Goal: Information Seeking & Learning: Learn about a topic

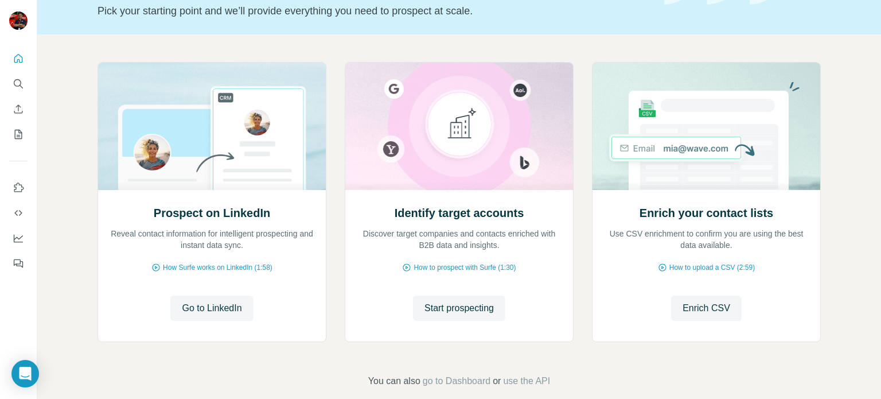
scroll to position [96, 0]
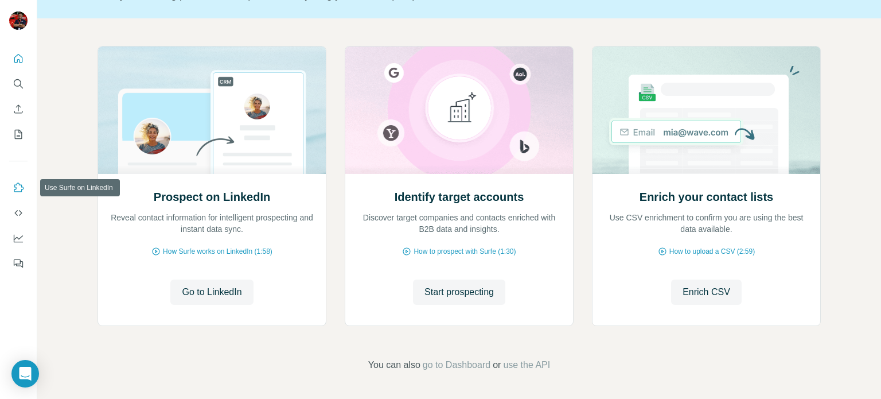
click at [15, 186] on icon "Use Surfe on LinkedIn" at bounding box center [19, 186] width 10 height 9
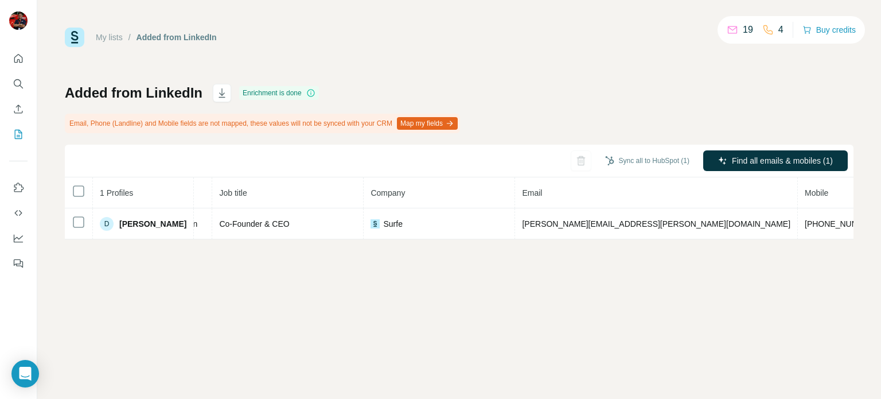
scroll to position [0, 143]
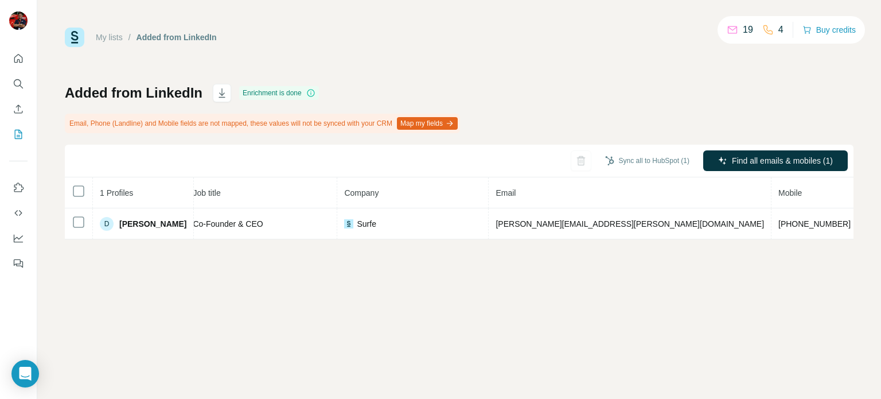
click at [313, 91] on icon at bounding box center [310, 92] width 9 height 9
click at [309, 93] on icon at bounding box center [310, 92] width 7 height 7
click at [311, 93] on icon at bounding box center [310, 92] width 1 height 3
click at [778, 29] on p "4" at bounding box center [780, 30] width 5 height 14
click at [15, 57] on icon "Quick start" at bounding box center [18, 58] width 11 height 11
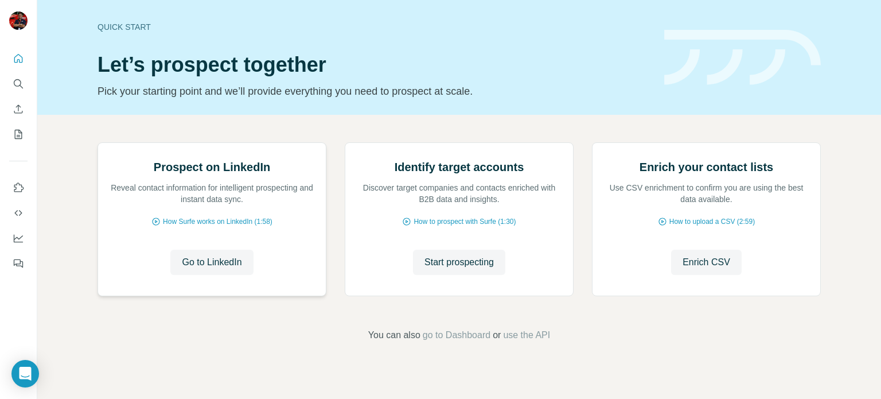
scroll to position [96, 0]
click at [207, 227] on span "How Surfe works on LinkedIn (1:58)" at bounding box center [218, 221] width 110 height 10
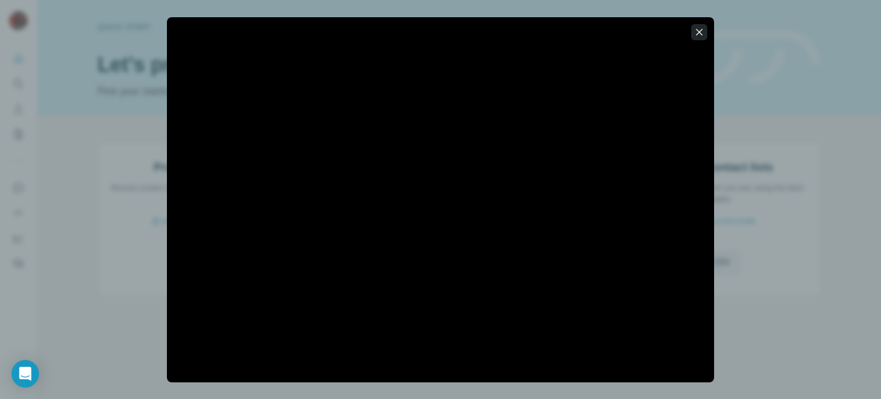
click at [694, 31] on icon "button" at bounding box center [698, 31] width 11 height 11
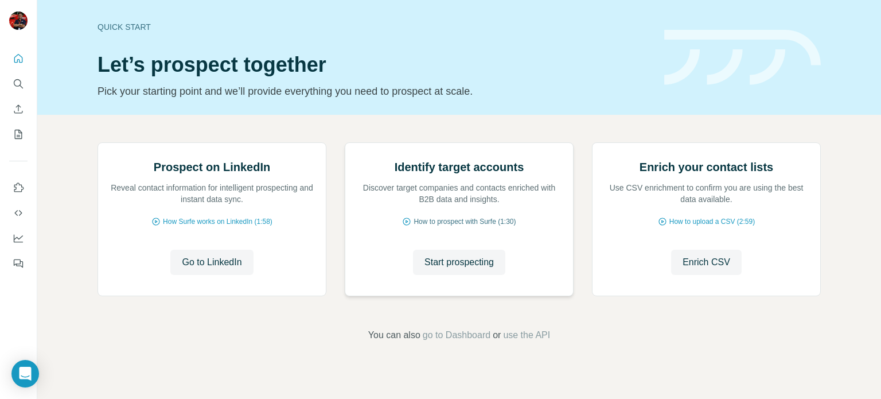
click at [426, 227] on span "How to prospect with Surfe (1:30)" at bounding box center [464, 221] width 102 height 10
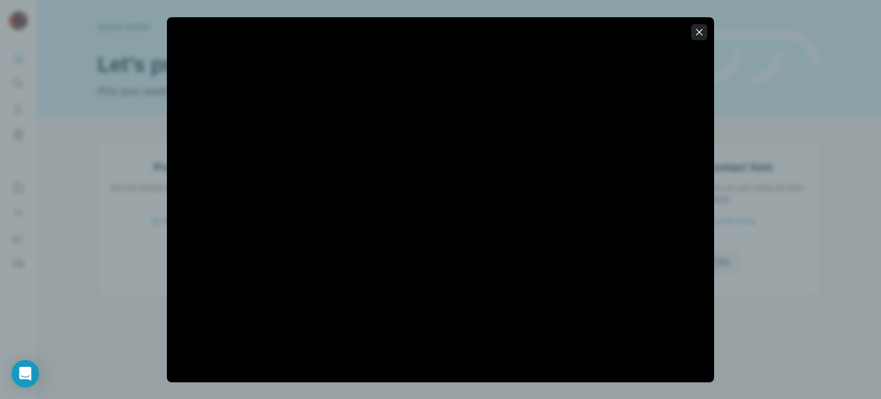
click at [697, 27] on icon "button" at bounding box center [698, 31] width 11 height 11
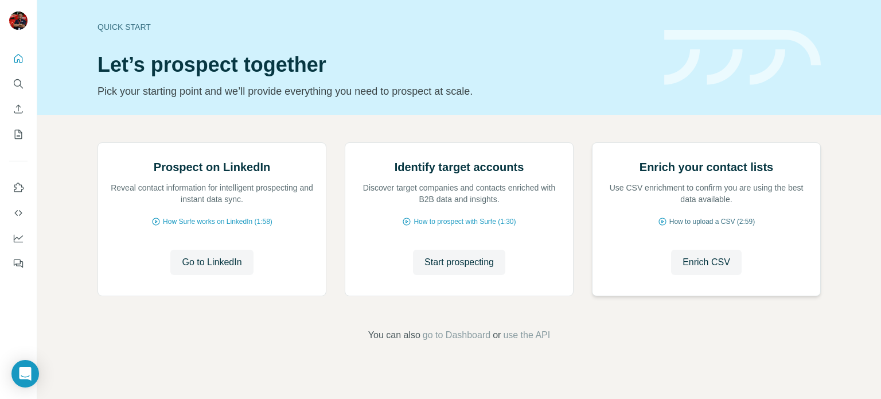
click at [677, 227] on span "How to upload a CSV (2:59)" at bounding box center [711, 221] width 85 height 10
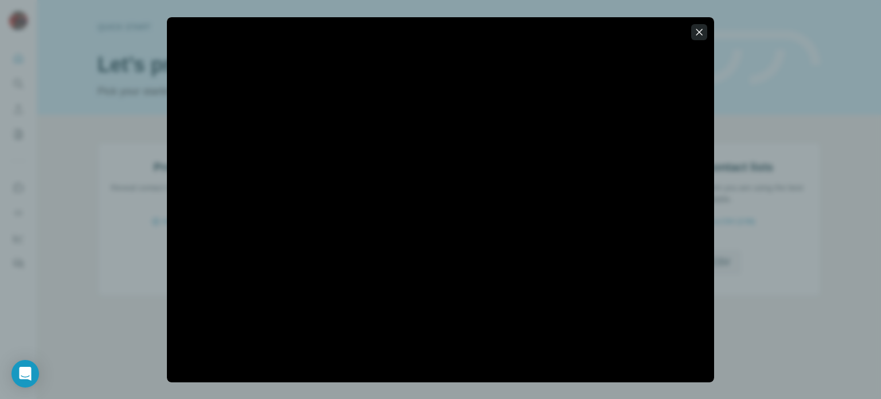
click at [699, 29] on icon "button" at bounding box center [698, 31] width 11 height 11
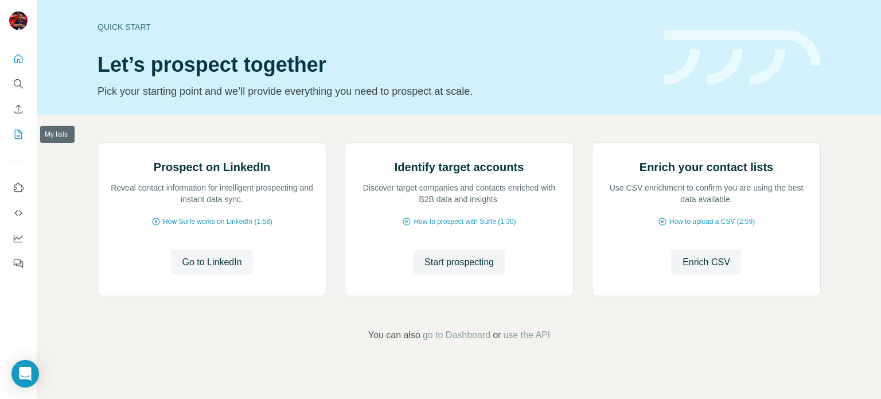
click at [23, 138] on icon "My lists" at bounding box center [18, 133] width 11 height 11
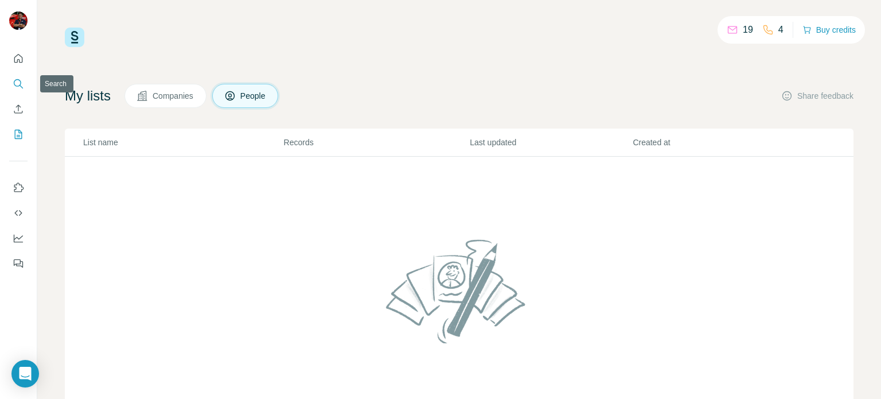
click at [19, 87] on icon "Search" at bounding box center [18, 83] width 11 height 11
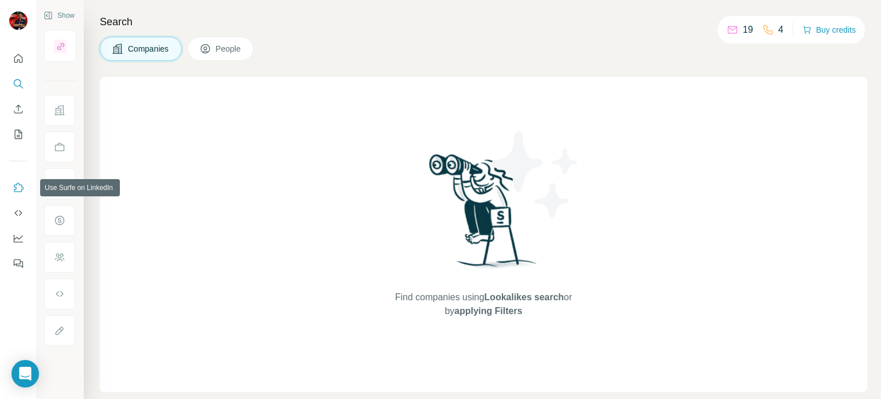
click at [18, 187] on icon "Use Surfe on LinkedIn" at bounding box center [18, 187] width 11 height 11
click at [228, 48] on span "People" at bounding box center [229, 48] width 26 height 11
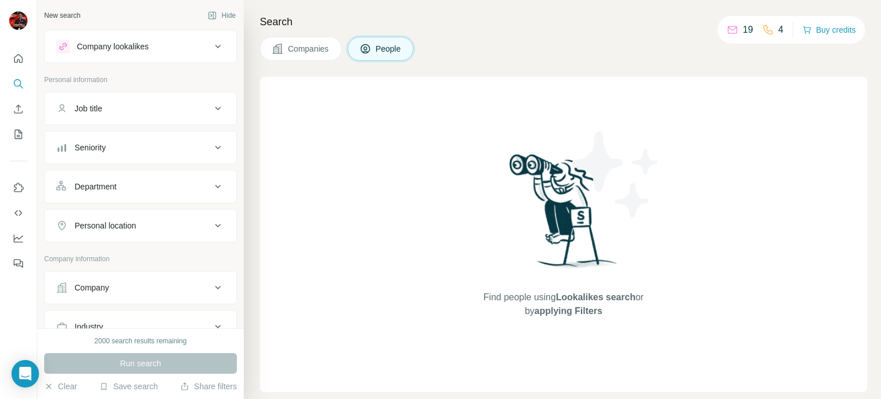
click at [174, 120] on button "Job title" at bounding box center [141, 109] width 192 height 28
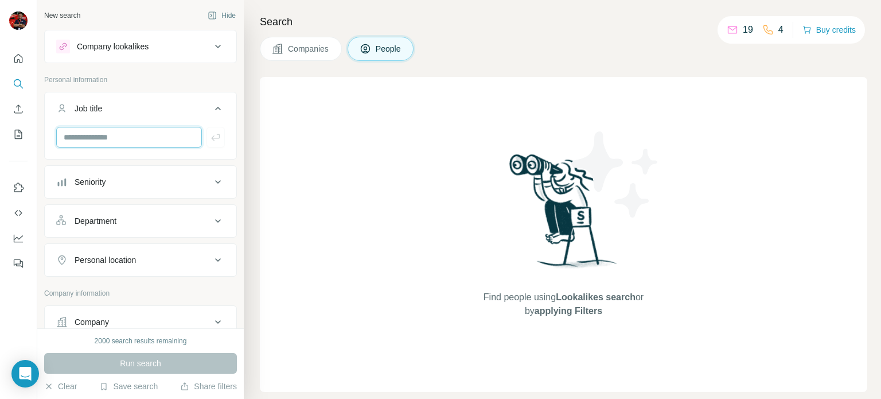
click at [165, 134] on input "text" at bounding box center [129, 137] width 146 height 21
type input "*"
type input "*******"
click at [136, 190] on button "Seniority" at bounding box center [141, 182] width 192 height 28
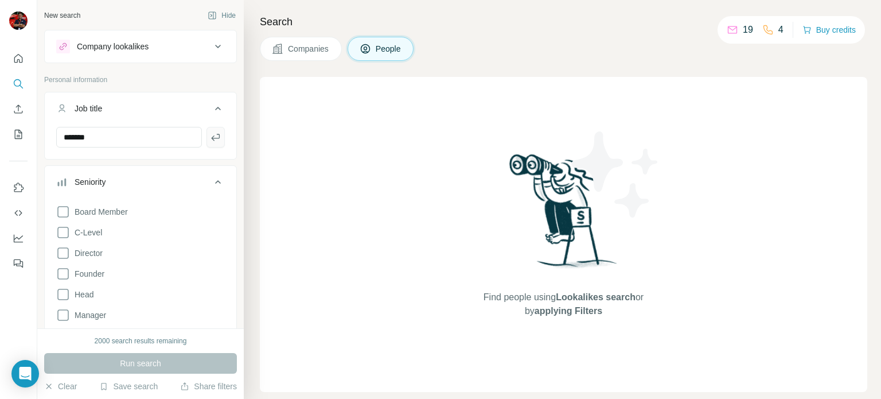
click at [206, 143] on button "button" at bounding box center [215, 137] width 18 height 21
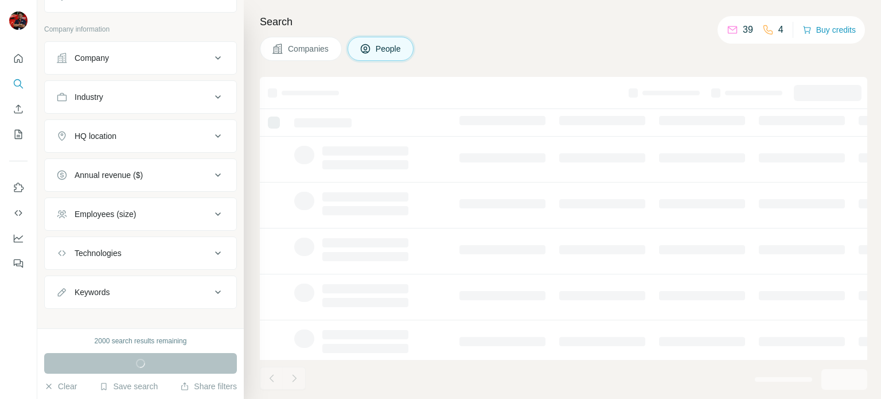
scroll to position [273, 0]
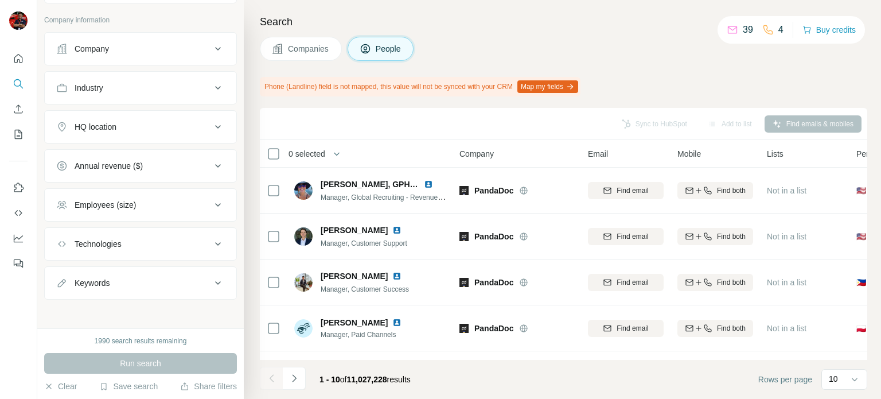
click at [534, 50] on div "Companies People" at bounding box center [563, 49] width 607 height 24
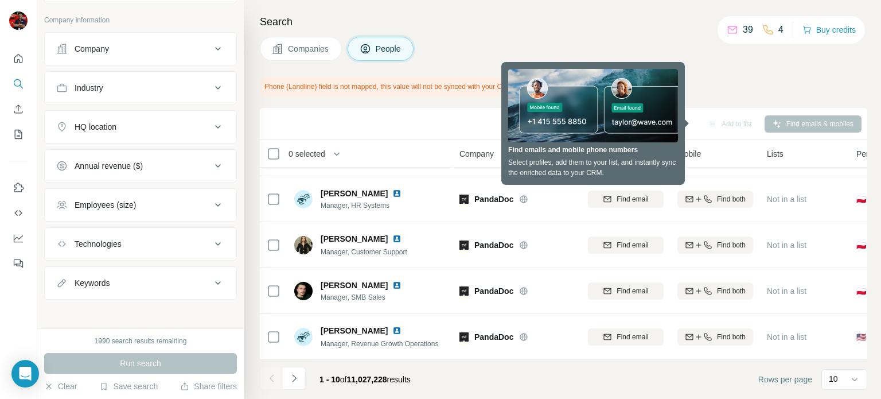
scroll to position [0, 0]
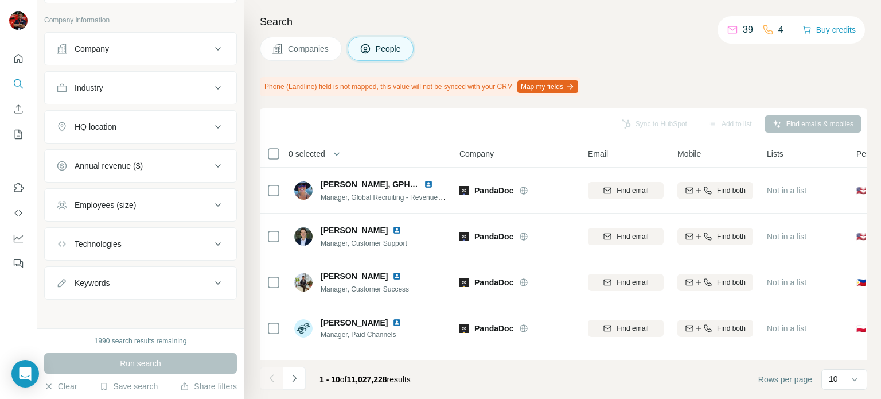
click at [159, 54] on button "Company" at bounding box center [141, 49] width 192 height 28
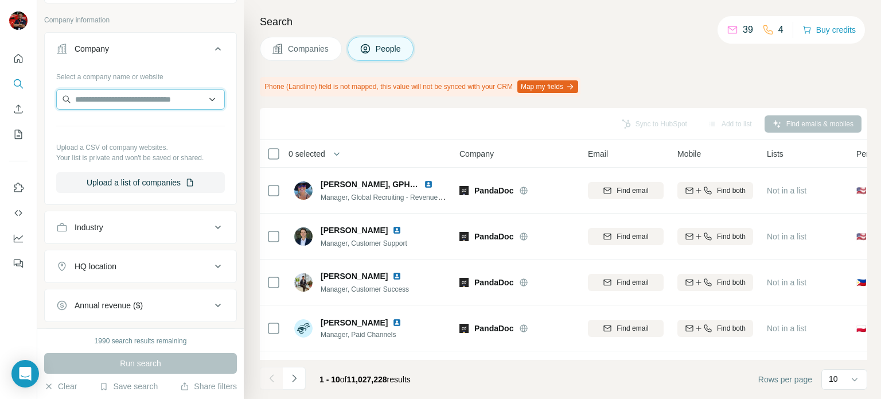
click at [147, 99] on input "text" at bounding box center [140, 99] width 169 height 21
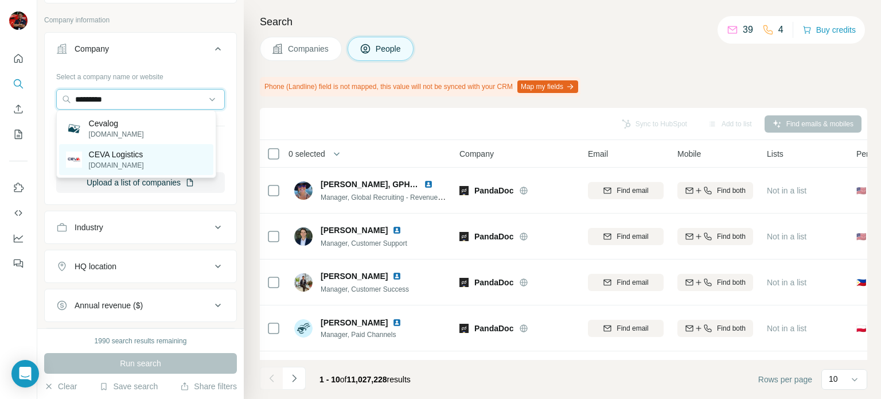
type input "*********"
click at [138, 160] on p "[DOMAIN_NAME]" at bounding box center [116, 165] width 55 height 10
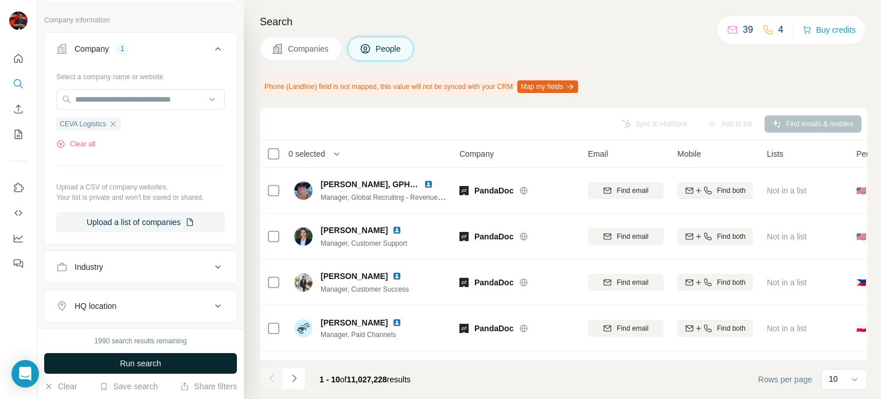
click at [142, 369] on span "Run search" at bounding box center [140, 362] width 41 height 11
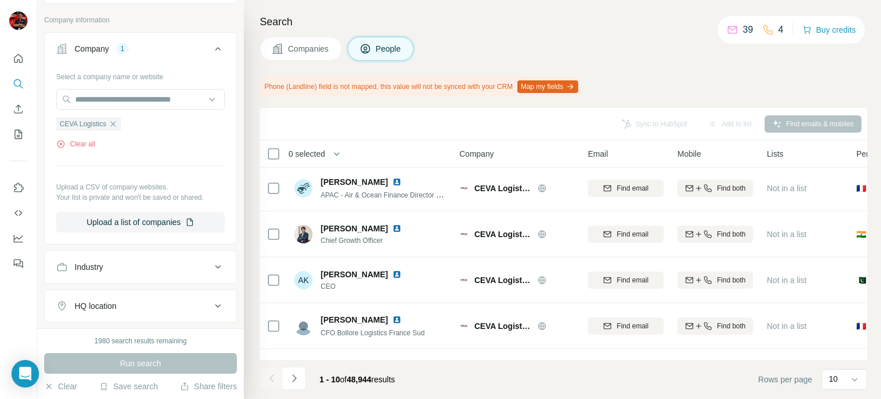
scroll to position [272, 0]
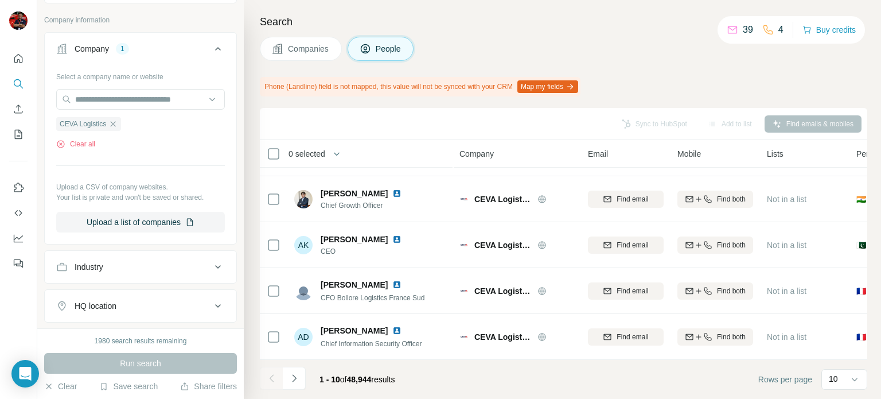
click at [154, 302] on div "HQ location" at bounding box center [133, 305] width 155 height 11
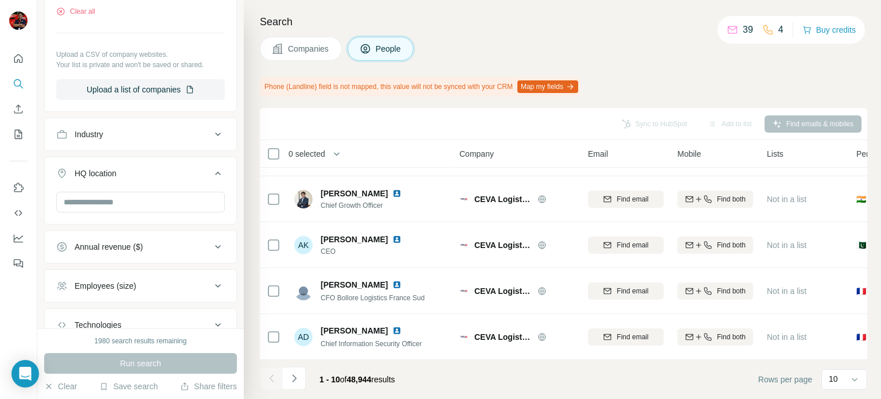
scroll to position [411, 0]
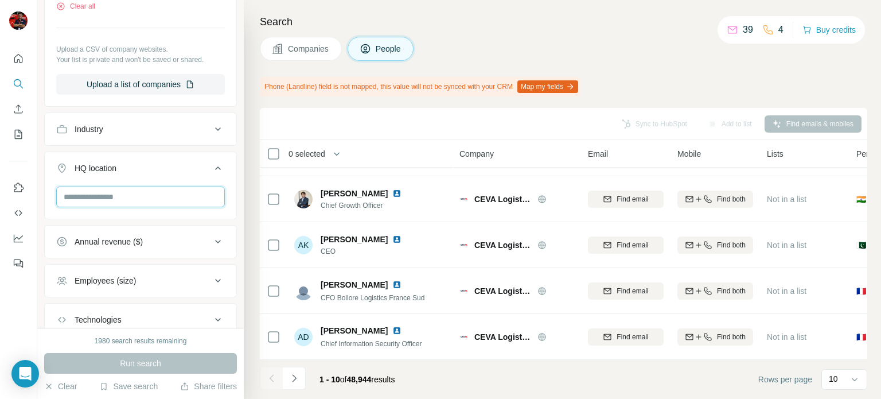
click at [136, 196] on input "text" at bounding box center [140, 196] width 169 height 21
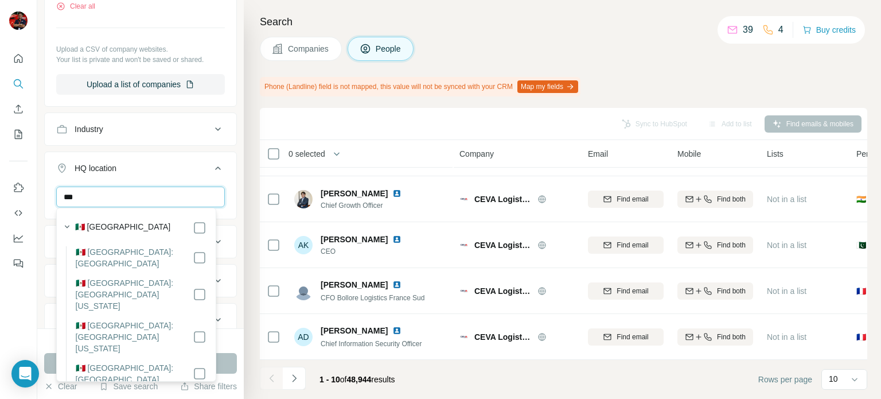
type input "***"
click at [106, 197] on input "***" at bounding box center [140, 196] width 169 height 21
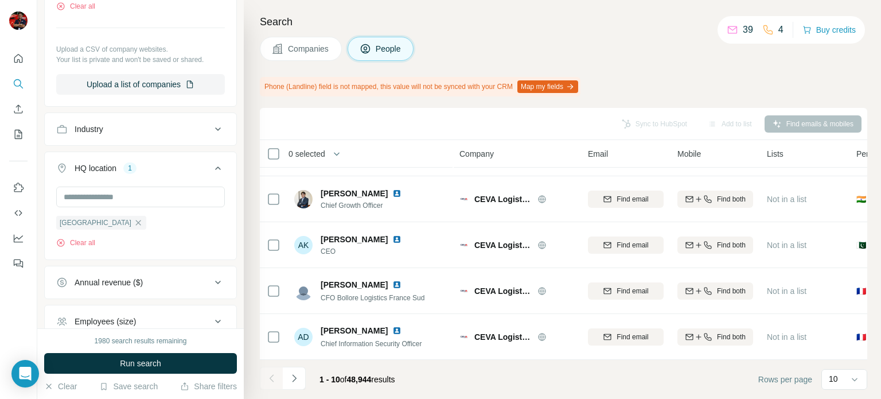
click at [48, 216] on div "Mexico Clear all" at bounding box center [141, 221] width 192 height 71
click at [170, 368] on button "Run search" at bounding box center [140, 363] width 193 height 21
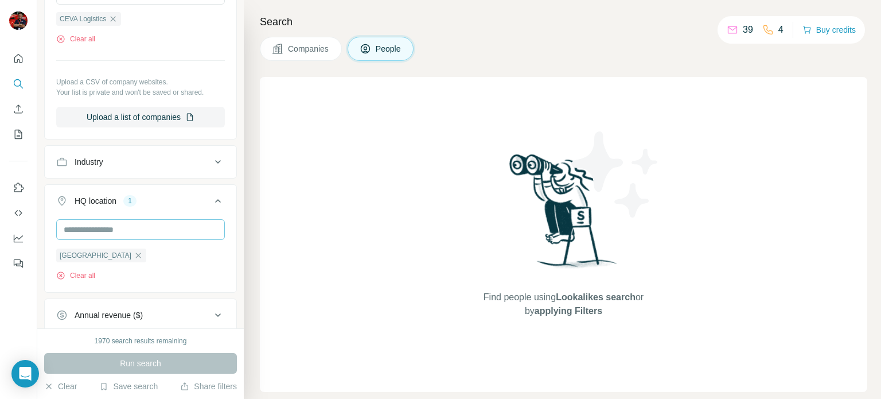
scroll to position [371, 0]
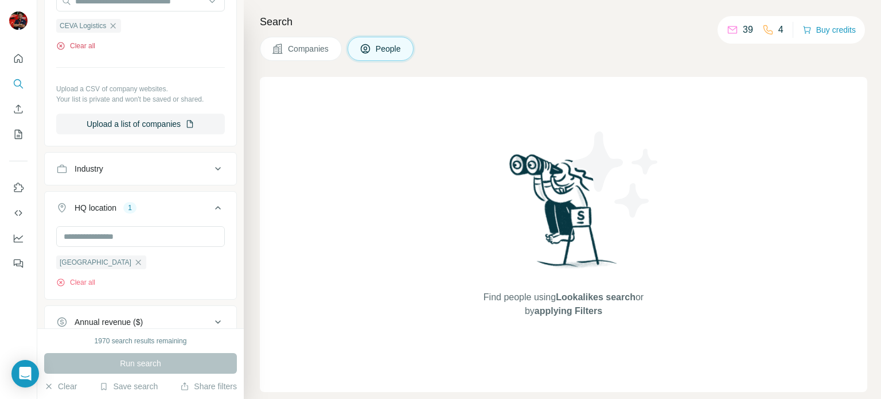
click at [85, 48] on button "Clear all" at bounding box center [75, 46] width 39 height 10
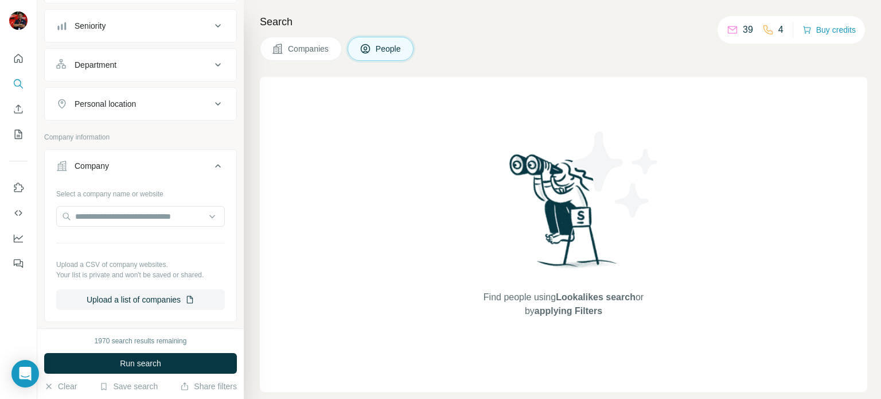
scroll to position [150, 0]
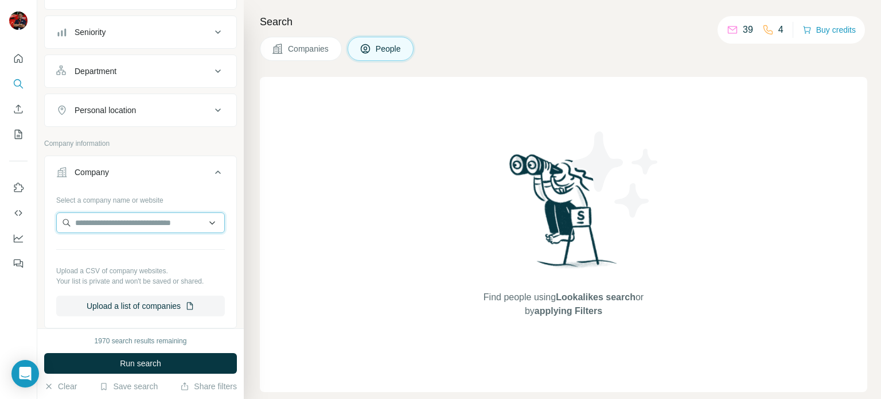
click at [128, 221] on input "text" at bounding box center [140, 222] width 169 height 21
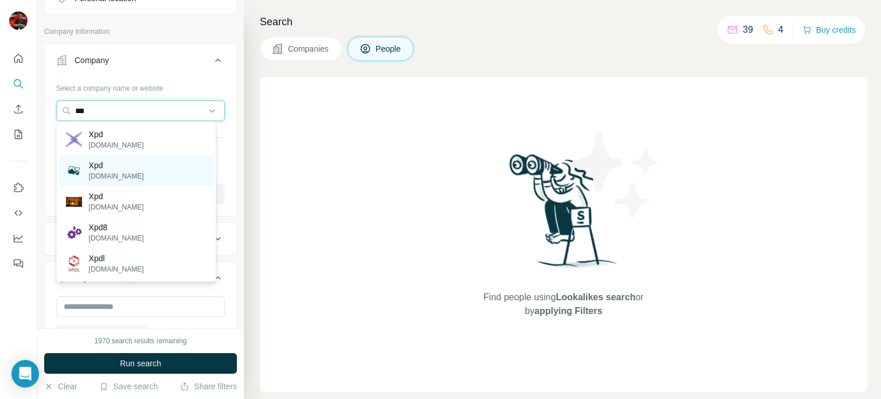
scroll to position [262, 0]
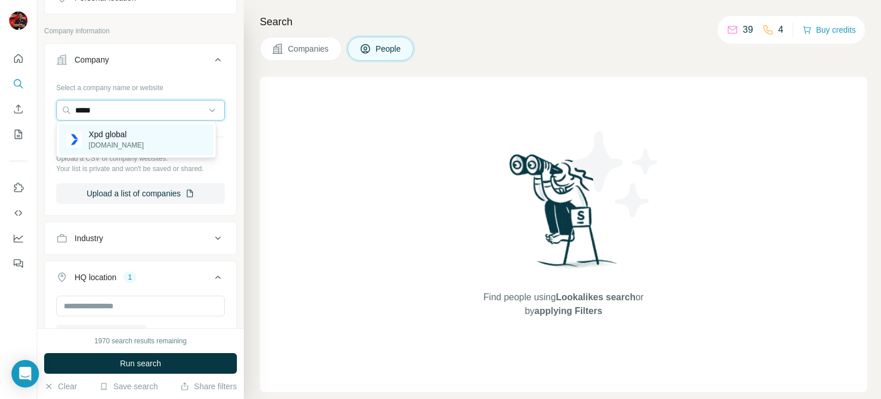
type input "*****"
click at [131, 143] on p "[DOMAIN_NAME]" at bounding box center [116, 145] width 55 height 10
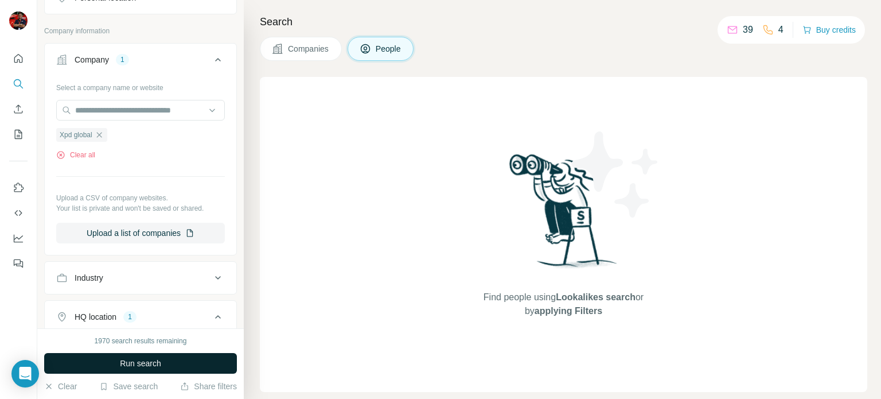
click at [149, 357] on span "Run search" at bounding box center [140, 362] width 41 height 11
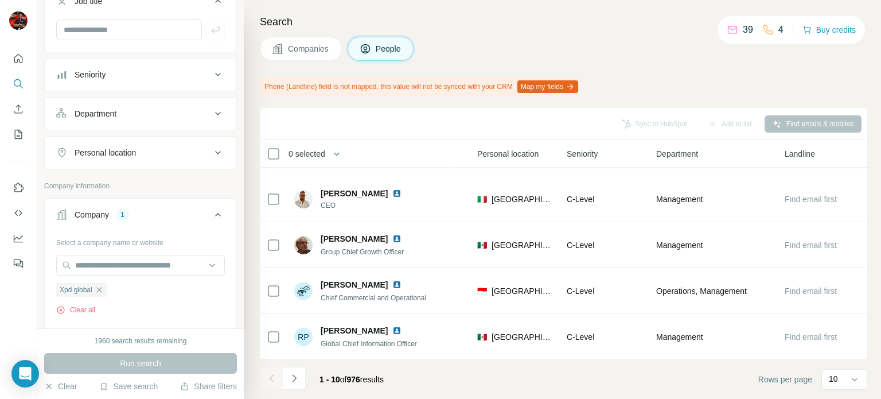
scroll to position [108, 0]
click at [121, 268] on input "text" at bounding box center [140, 264] width 169 height 21
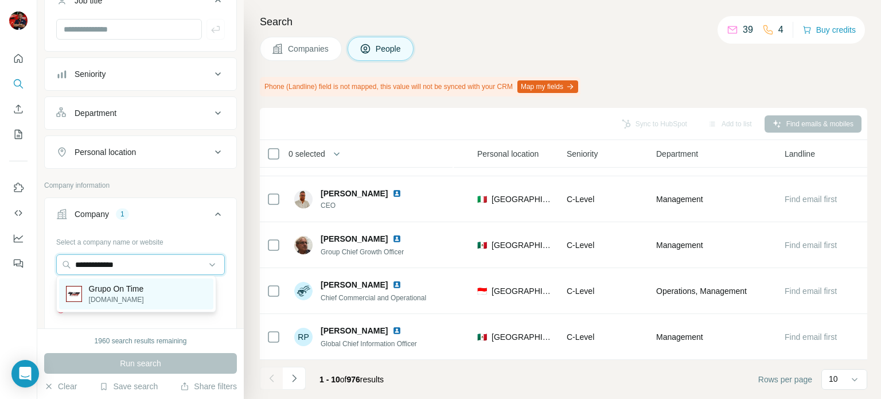
type input "**********"
click at [125, 298] on p "[DOMAIN_NAME]" at bounding box center [116, 299] width 55 height 10
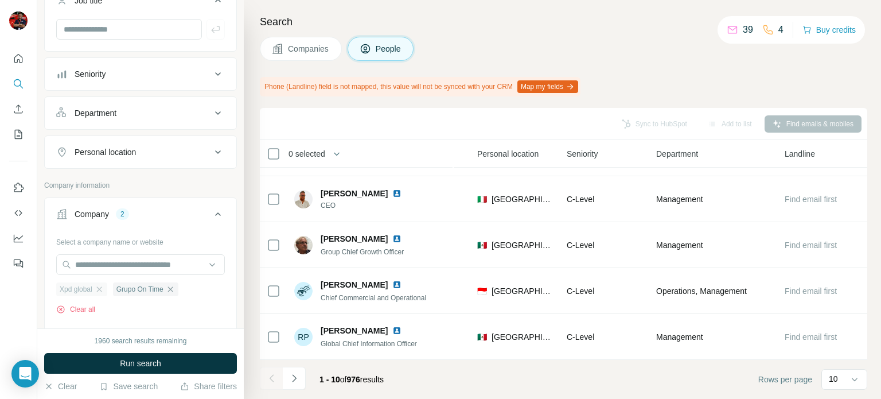
click at [99, 287] on icon "button" at bounding box center [99, 288] width 9 height 9
click at [169, 364] on button "Run search" at bounding box center [140, 363] width 193 height 21
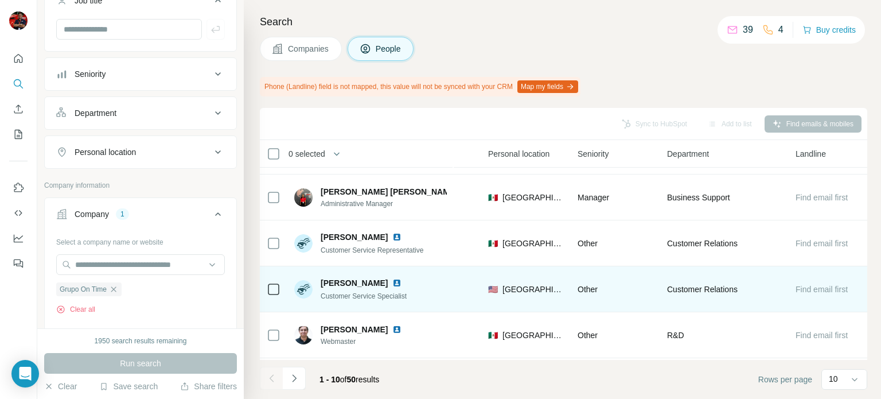
scroll to position [272, 368]
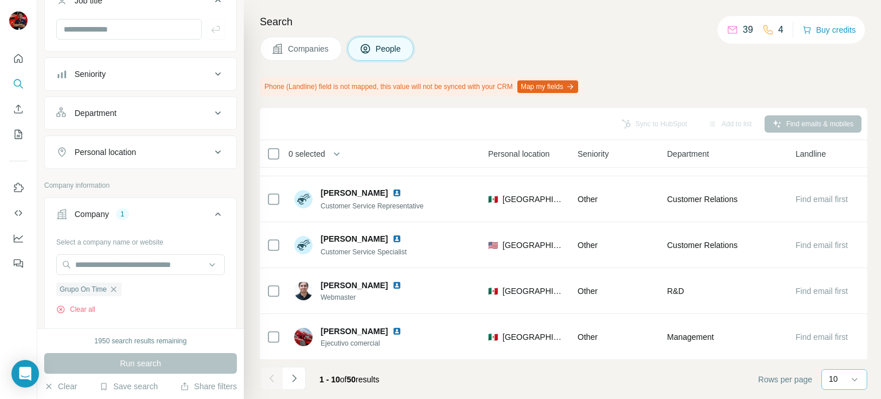
click at [838, 376] on div "10" at bounding box center [843, 378] width 29 height 11
click at [845, 293] on div "60" at bounding box center [844, 291] width 26 height 11
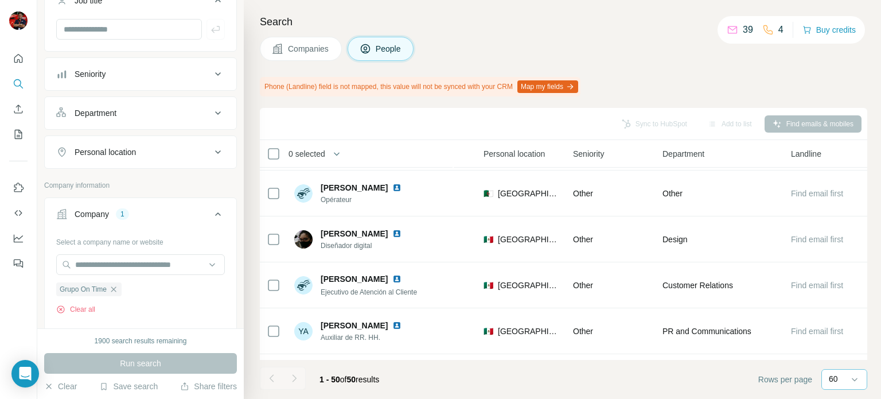
scroll to position [2107, 373]
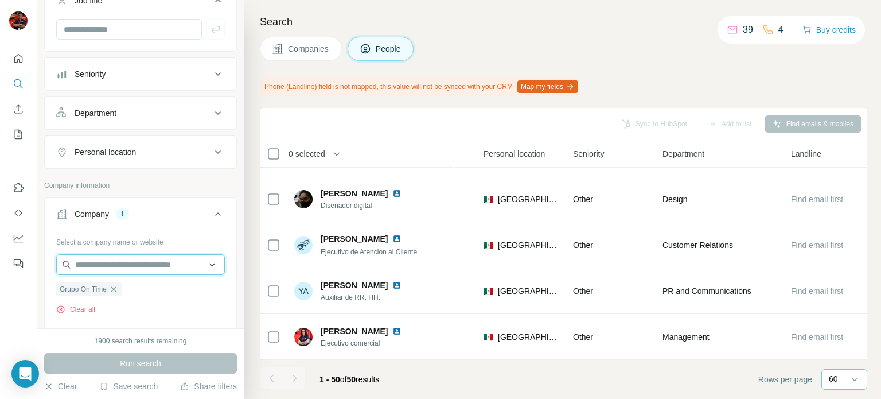
click at [145, 259] on input "text" at bounding box center [140, 264] width 169 height 21
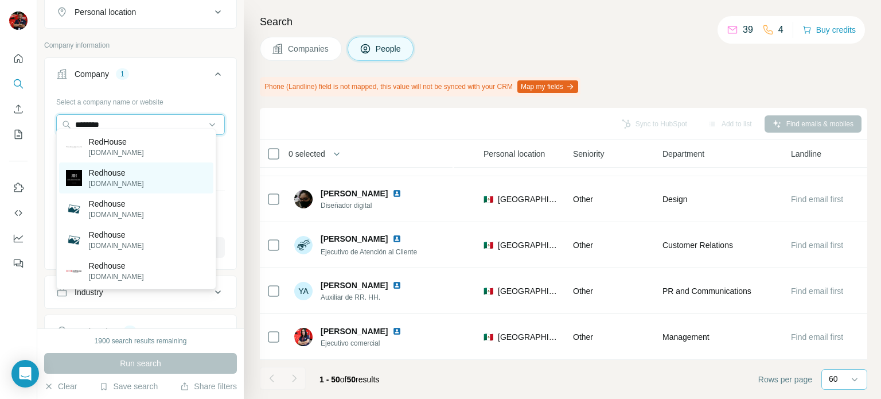
scroll to position [256, 0]
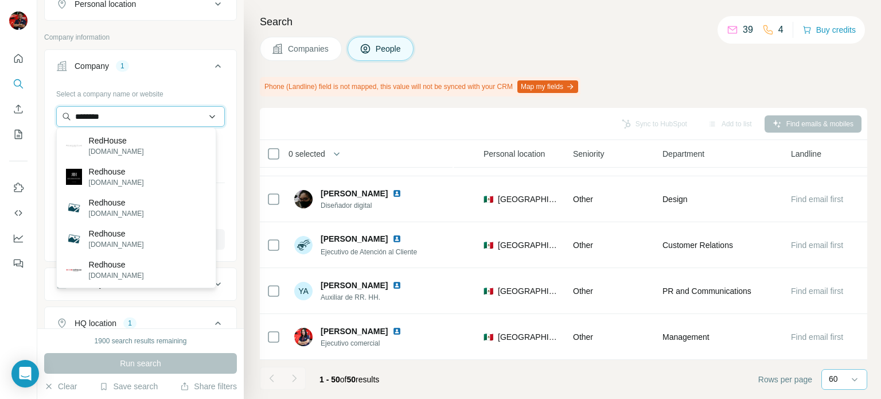
click at [72, 114] on input "********" at bounding box center [140, 116] width 169 height 21
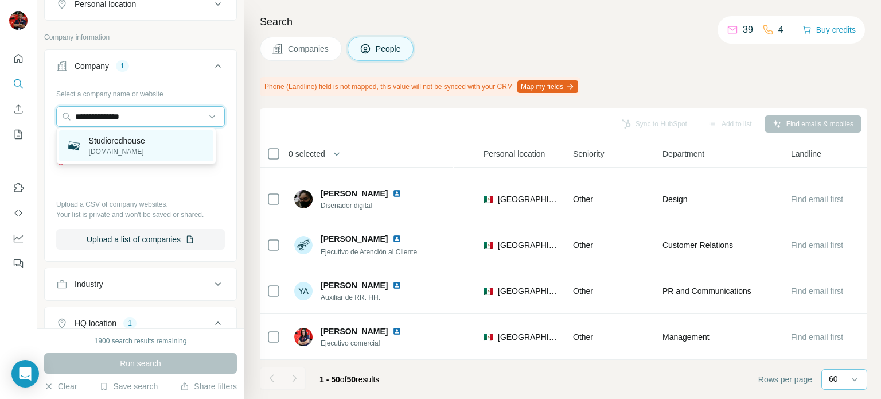
type input "**********"
click at [170, 142] on div "Studioredhouse [DOMAIN_NAME]" at bounding box center [136, 145] width 154 height 31
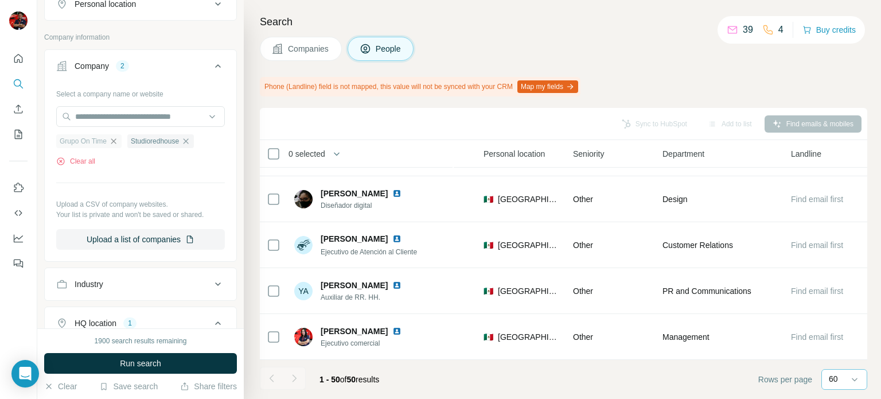
click at [118, 141] on icon "button" at bounding box center [113, 140] width 9 height 9
click at [201, 360] on button "Run search" at bounding box center [140, 363] width 193 height 21
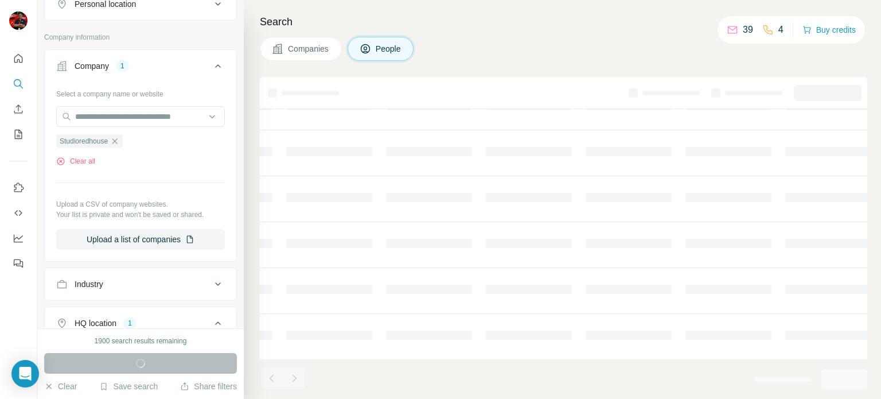
scroll to position [241, 373]
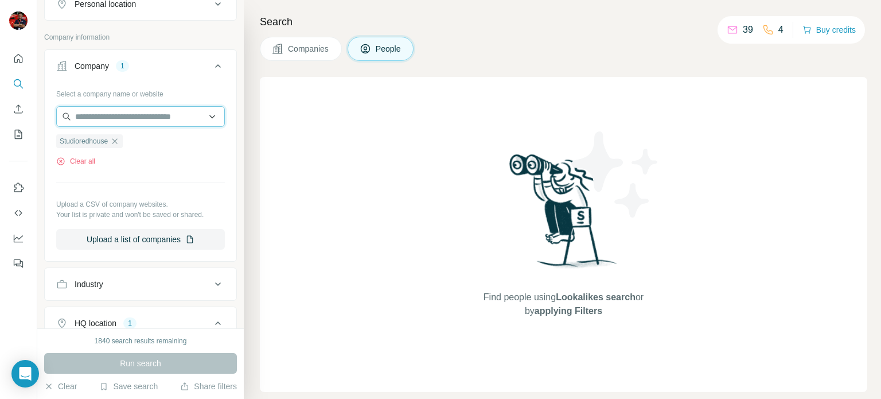
click at [101, 121] on input "text" at bounding box center [140, 116] width 169 height 21
click at [102, 117] on input "**********" at bounding box center [140, 116] width 169 height 21
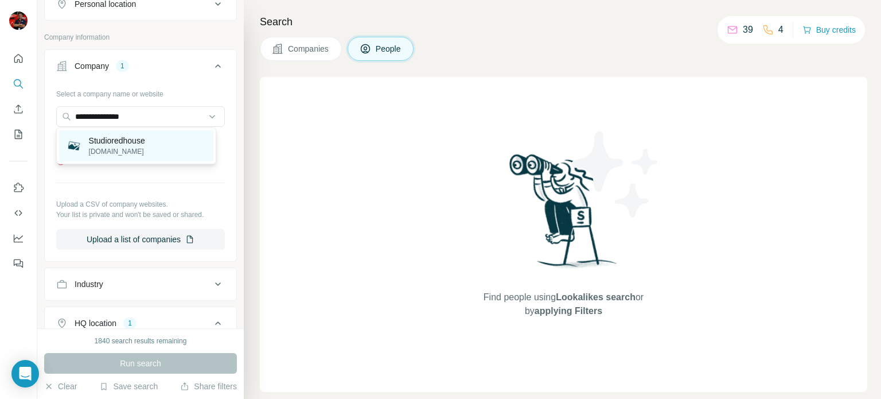
click at [145, 149] on p "[DOMAIN_NAME]" at bounding box center [117, 151] width 56 height 10
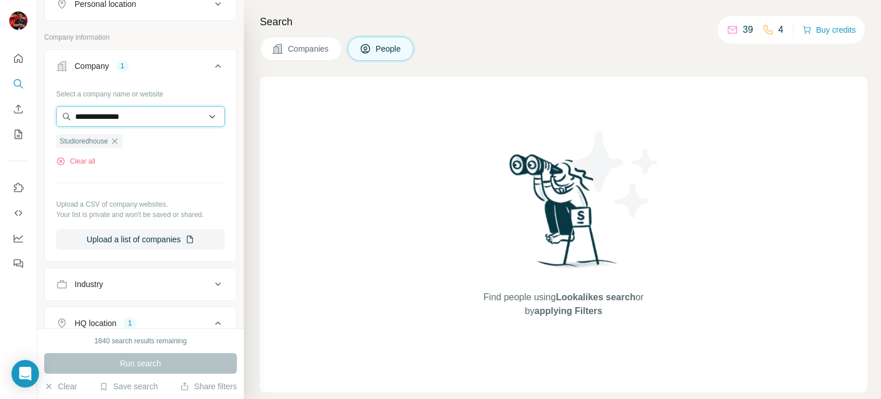
click at [135, 123] on input "**********" at bounding box center [140, 116] width 169 height 21
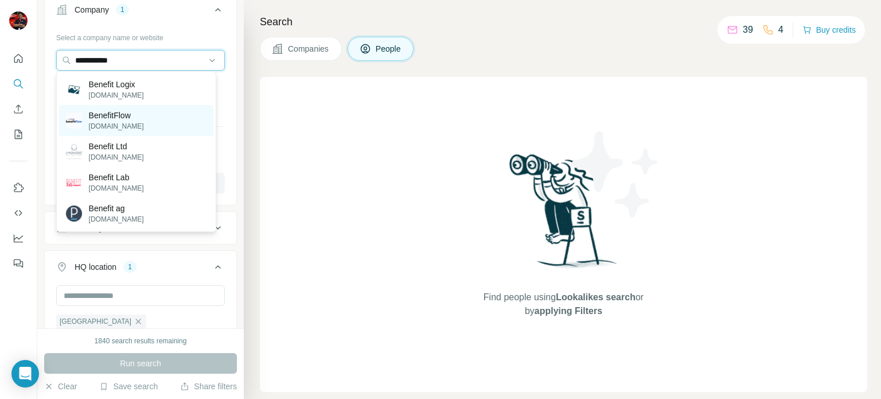
scroll to position [313, 0]
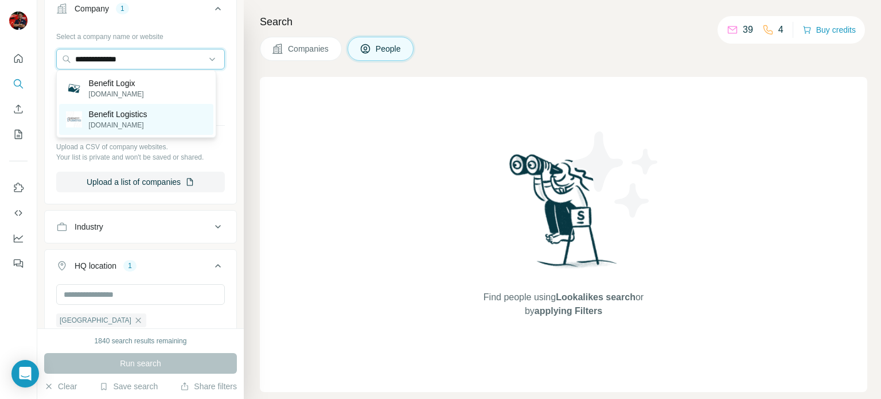
type input "**********"
click at [138, 126] on p "[DOMAIN_NAME]" at bounding box center [118, 125] width 58 height 10
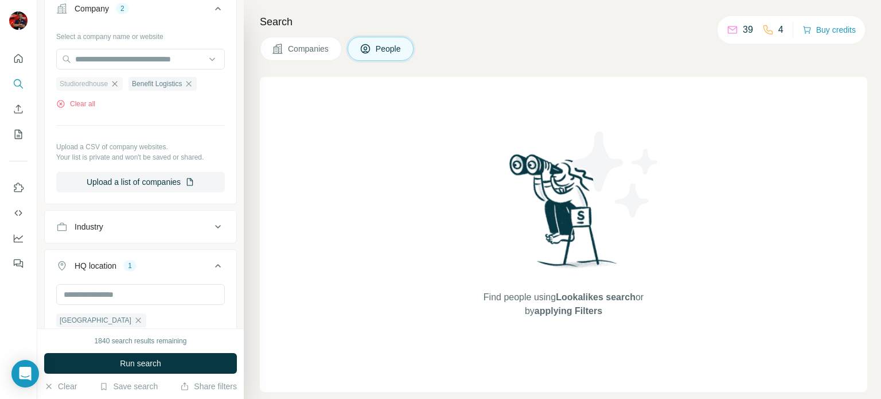
click at [118, 84] on icon "button" at bounding box center [114, 83] width 5 height 5
click at [112, 362] on button "Run search" at bounding box center [140, 363] width 193 height 21
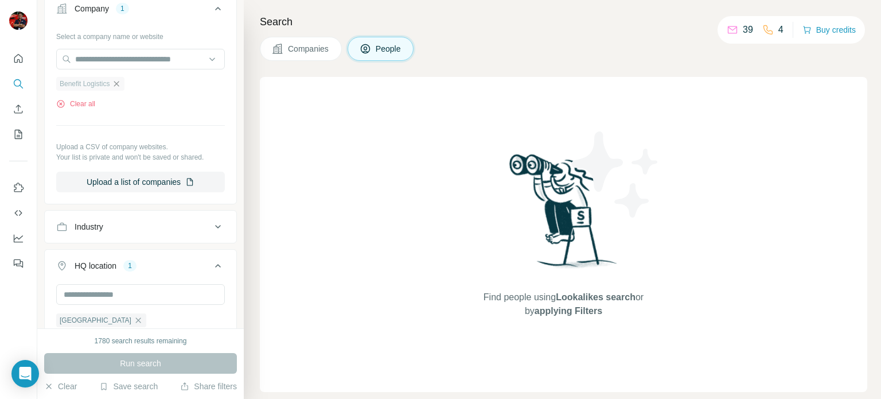
click at [117, 86] on icon "button" at bounding box center [116, 83] width 9 height 9
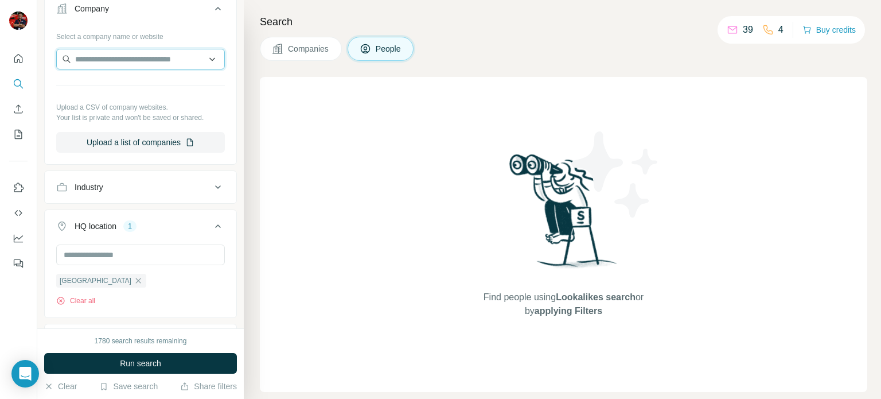
click at [108, 63] on input "text" at bounding box center [140, 59] width 169 height 21
click at [100, 52] on input "**********" at bounding box center [140, 59] width 169 height 21
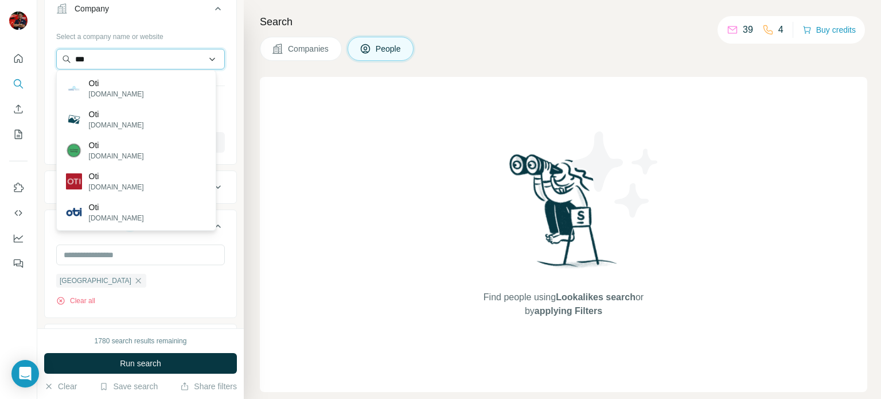
click at [101, 58] on input "***" at bounding box center [140, 59] width 169 height 21
type input "*"
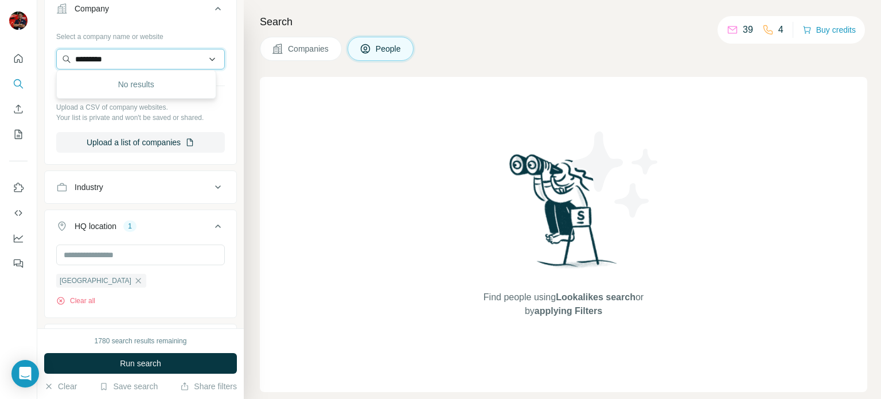
type input "*******"
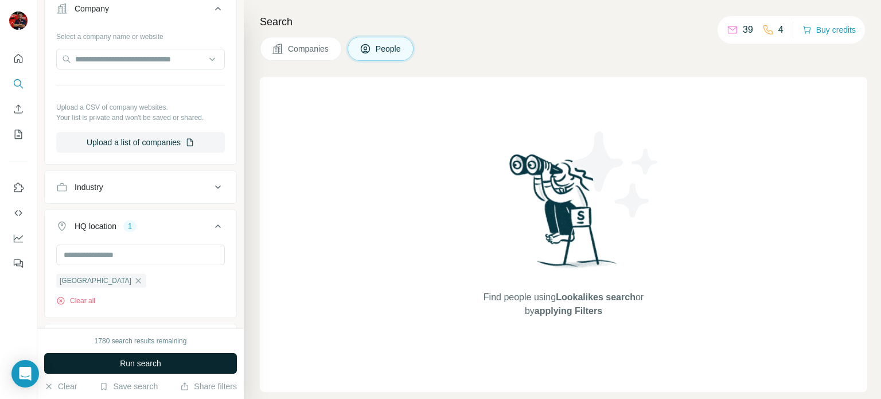
click at [136, 369] on button "Run search" at bounding box center [140, 363] width 193 height 21
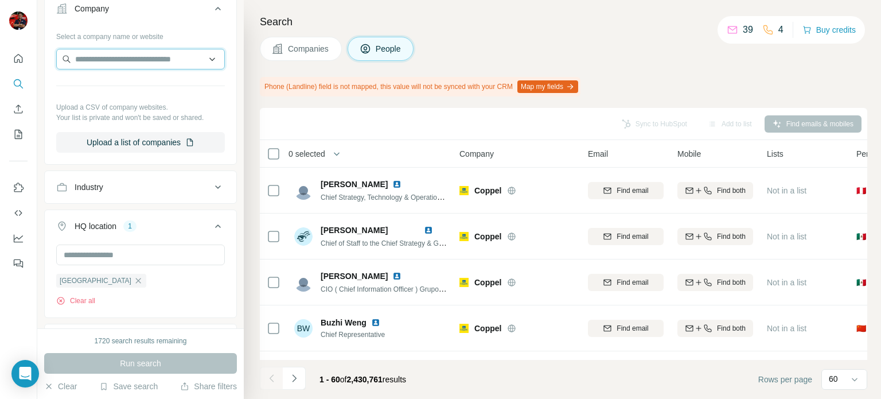
click at [124, 63] on input "text" at bounding box center [140, 59] width 169 height 21
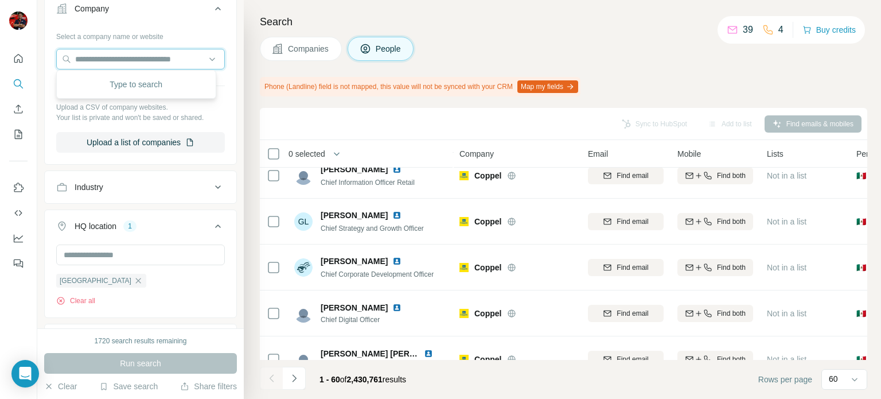
scroll to position [393, 0]
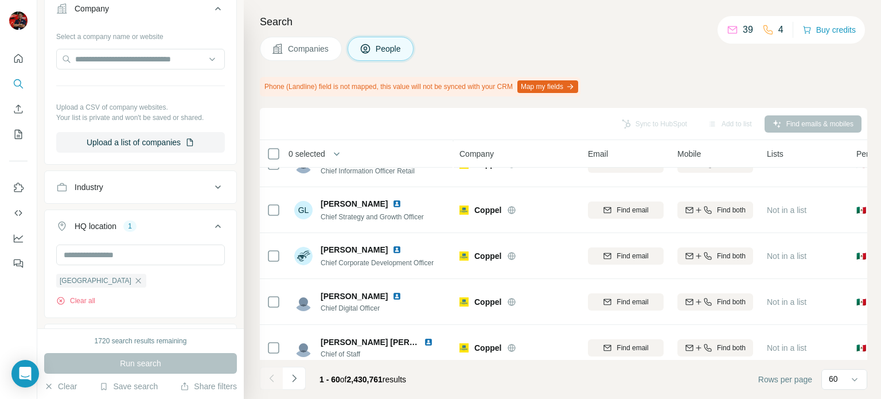
click at [193, 189] on div "Industry" at bounding box center [133, 186] width 155 height 11
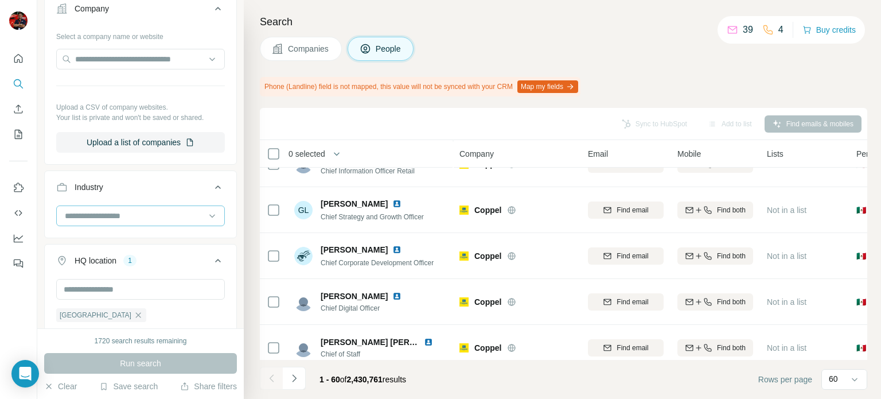
click at [181, 217] on input at bounding box center [135, 215] width 142 height 13
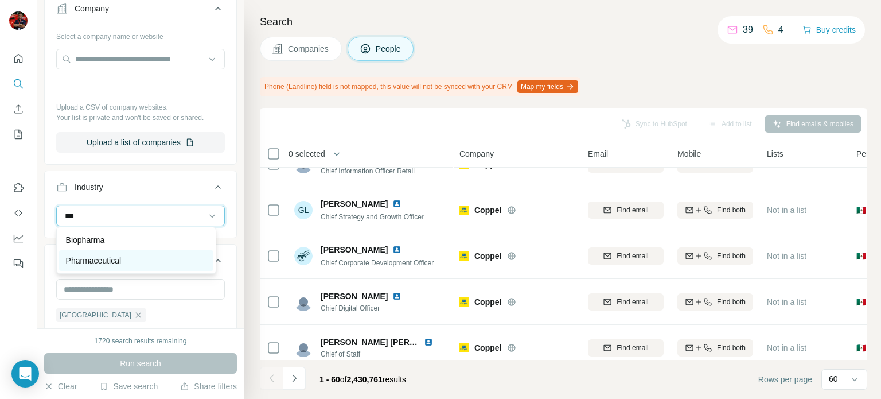
type input "***"
click at [137, 263] on div "Pharmaceutical" at bounding box center [136, 260] width 140 height 11
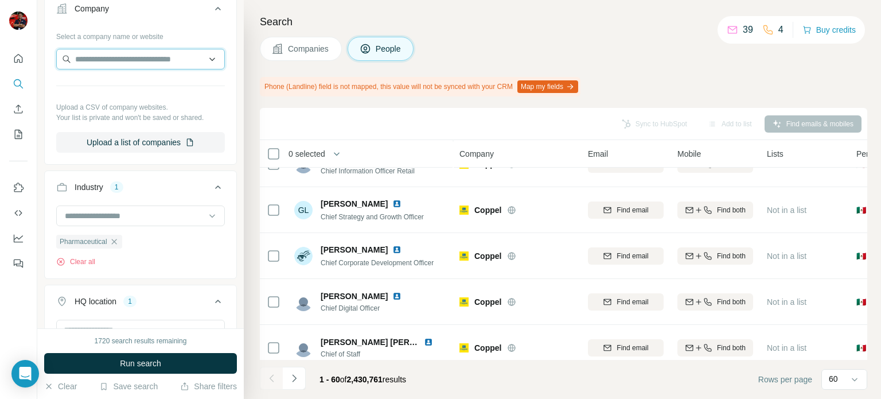
click at [165, 60] on input "text" at bounding box center [140, 59] width 169 height 21
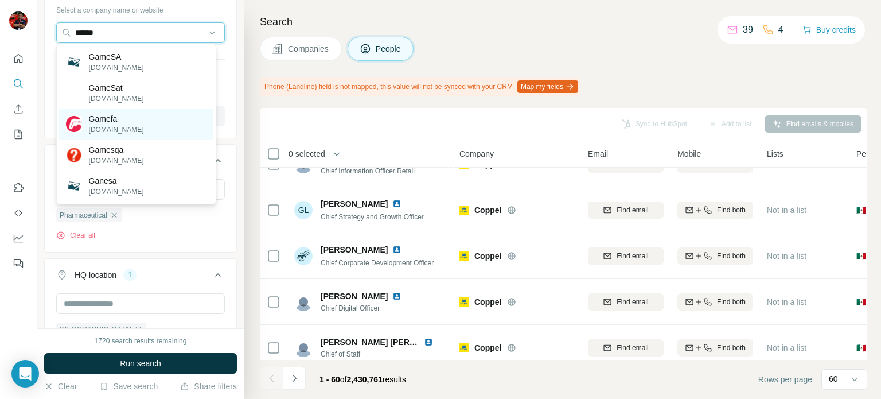
scroll to position [341, 0]
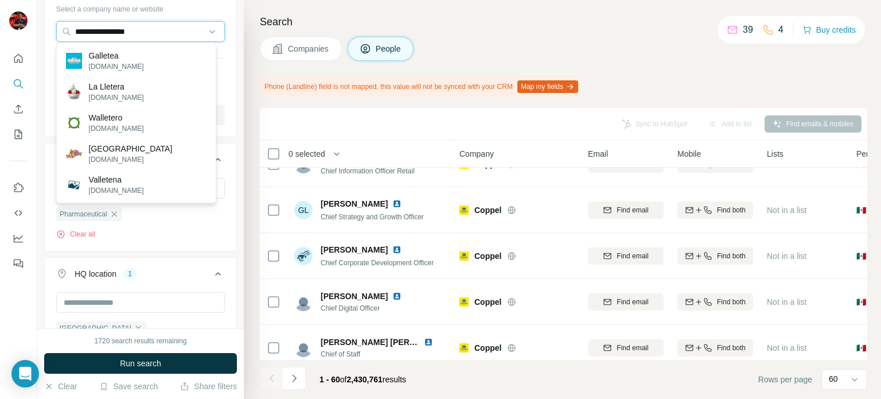
type input "**********"
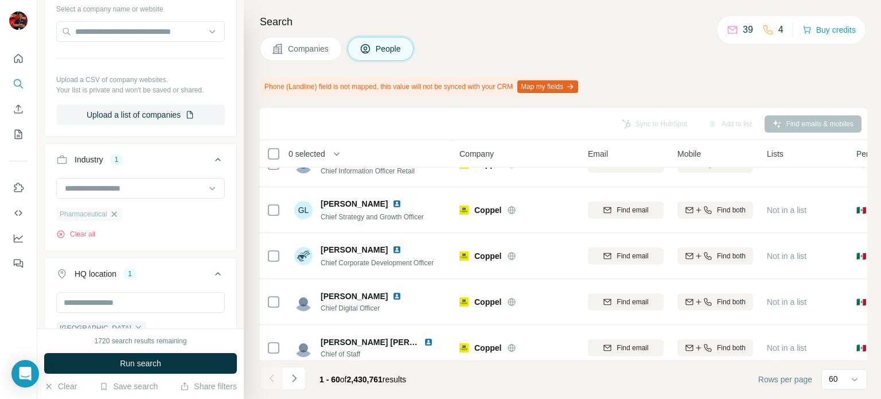
click at [114, 213] on icon "button" at bounding box center [114, 213] width 9 height 9
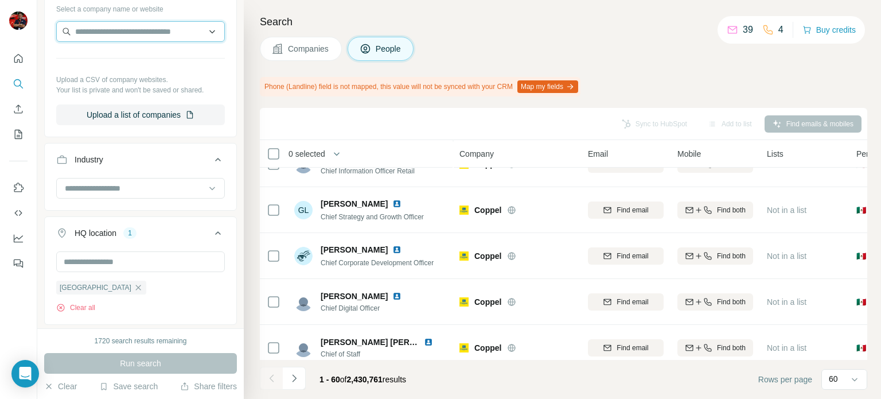
click at [138, 32] on input "text" at bounding box center [140, 31] width 169 height 21
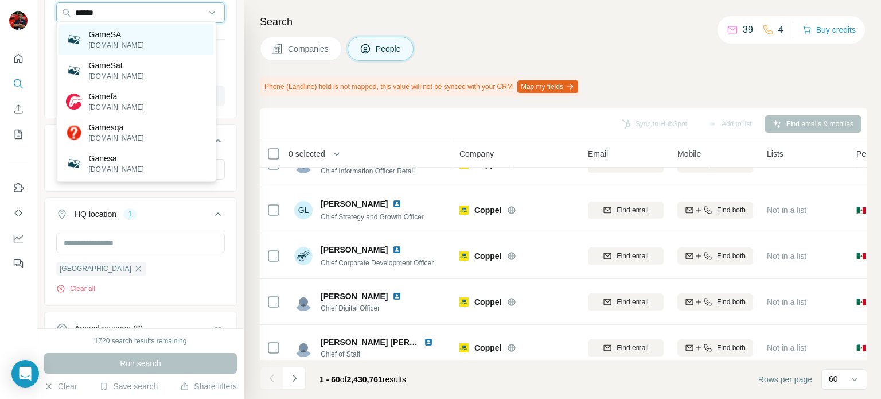
scroll to position [362, 0]
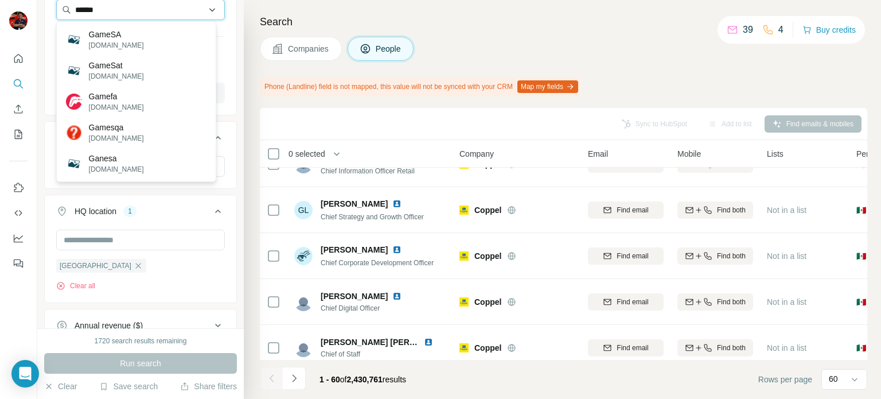
click at [113, 10] on input "******" at bounding box center [140, 9] width 169 height 21
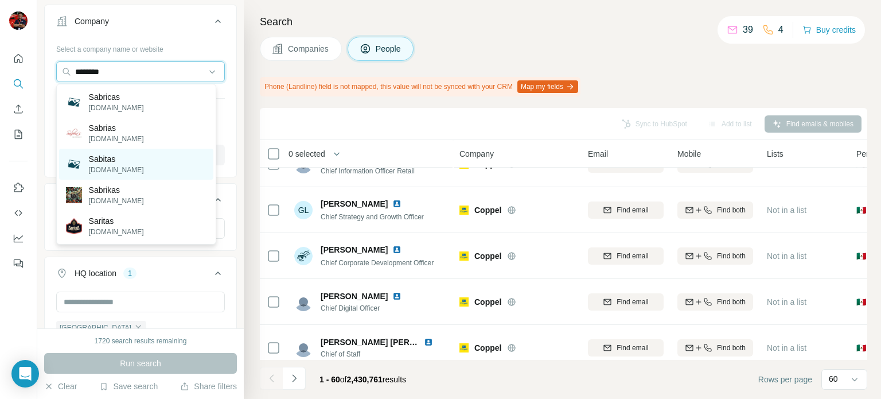
scroll to position [300, 0]
click at [110, 66] on input "********" at bounding box center [140, 72] width 169 height 21
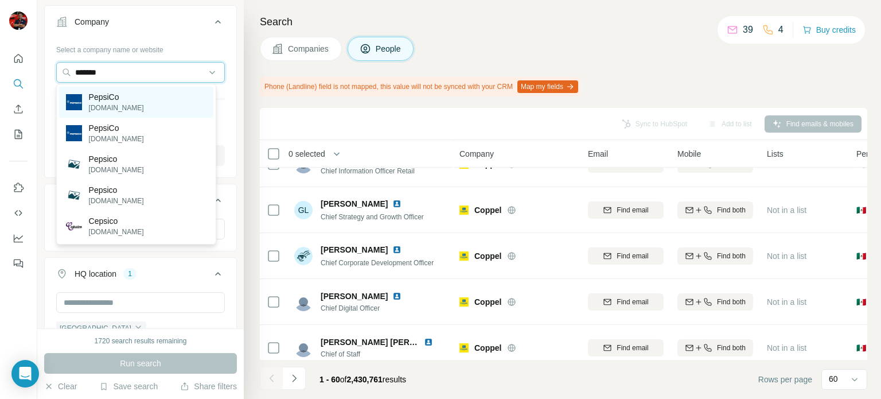
type input "*******"
click at [126, 96] on p "PepsiCo" at bounding box center [116, 96] width 55 height 11
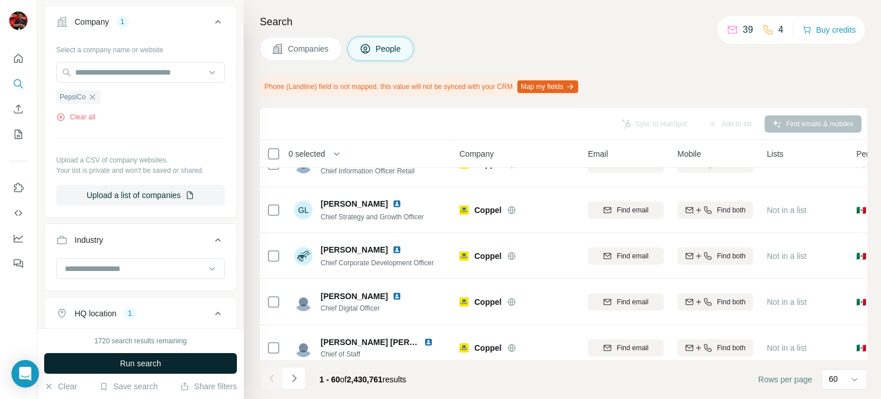
click at [143, 366] on span "Run search" at bounding box center [140, 362] width 41 height 11
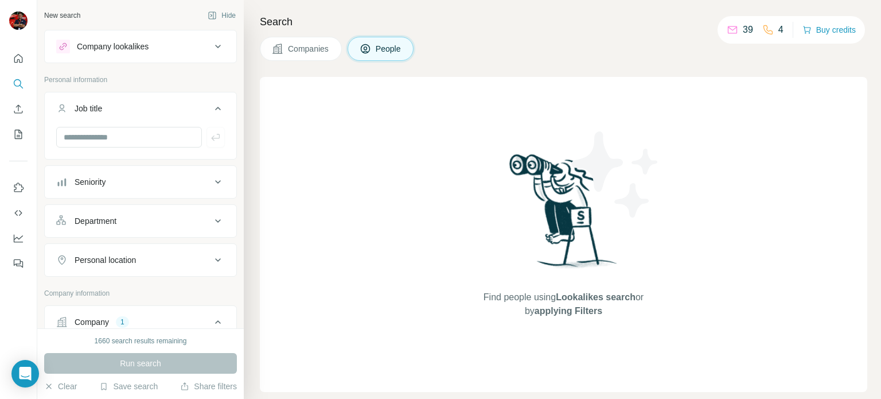
click at [211, 185] on icon at bounding box center [218, 182] width 14 height 14
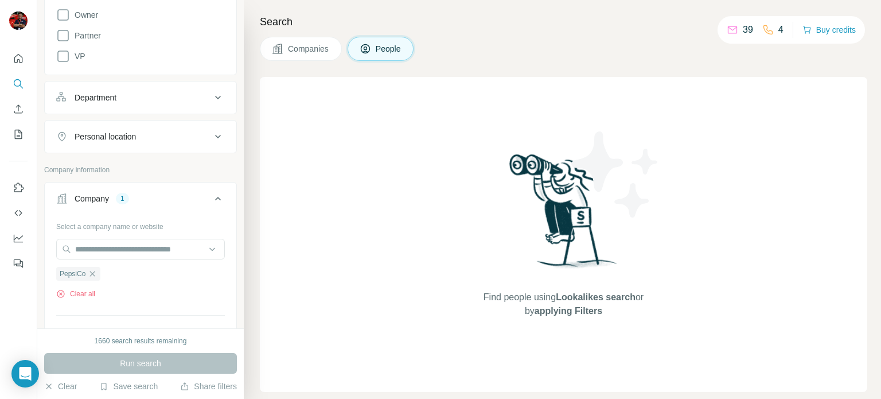
scroll to position [349, 0]
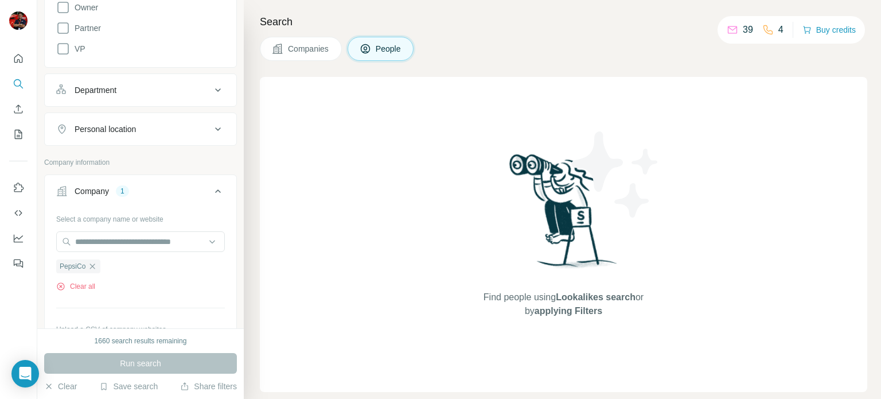
click at [211, 130] on icon at bounding box center [218, 129] width 14 height 14
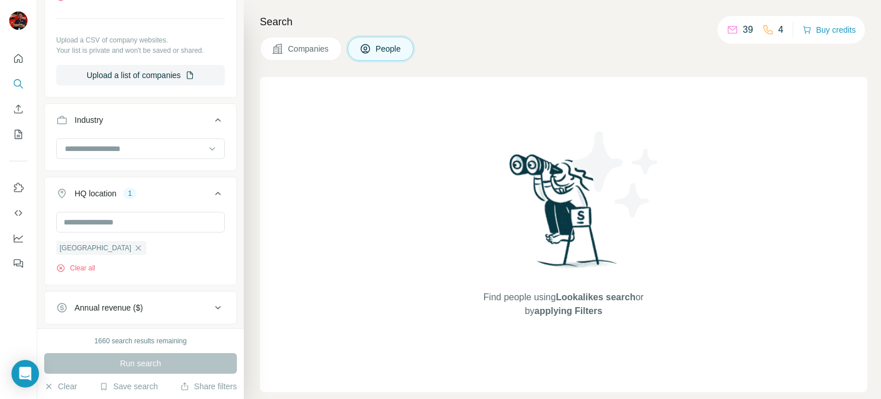
scroll to position [670, 0]
click at [136, 248] on icon "button" at bounding box center [138, 249] width 5 height 5
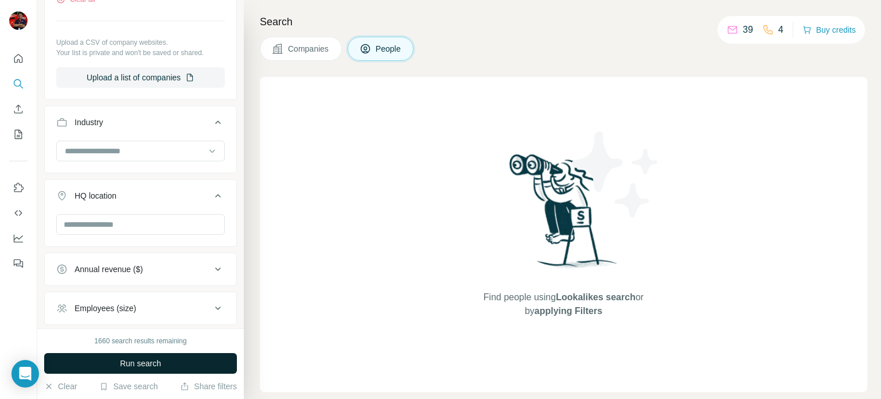
click at [121, 362] on span "Run search" at bounding box center [140, 362] width 41 height 11
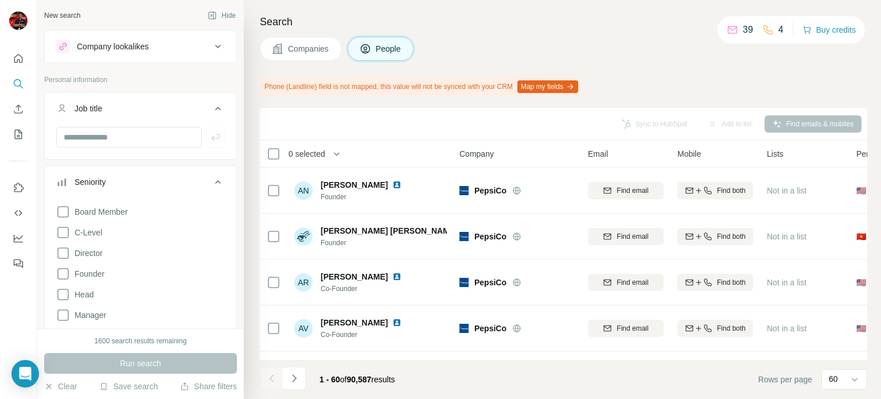
click at [211, 106] on icon at bounding box center [218, 108] width 14 height 14
click at [211, 142] on icon at bounding box center [218, 147] width 14 height 14
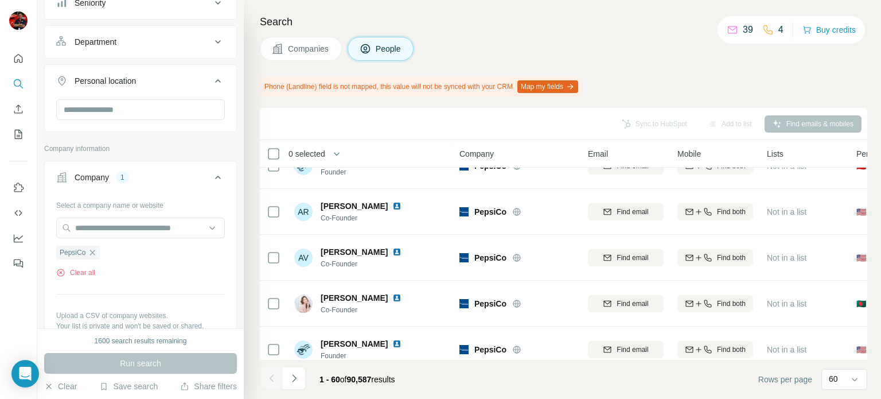
scroll to position [70, 0]
click at [185, 112] on input "text" at bounding box center [140, 109] width 169 height 21
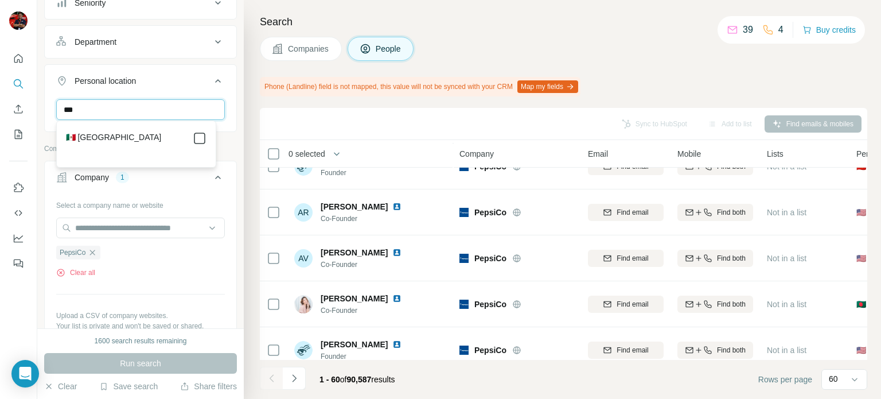
type input "***"
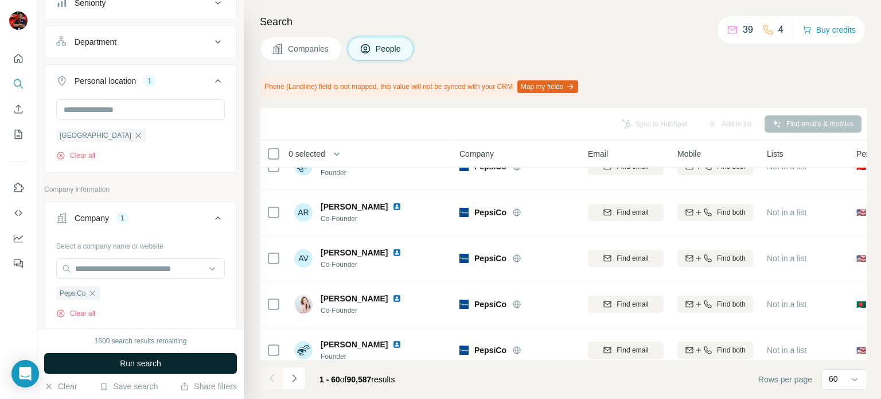
click at [161, 371] on button "Run search" at bounding box center [140, 363] width 193 height 21
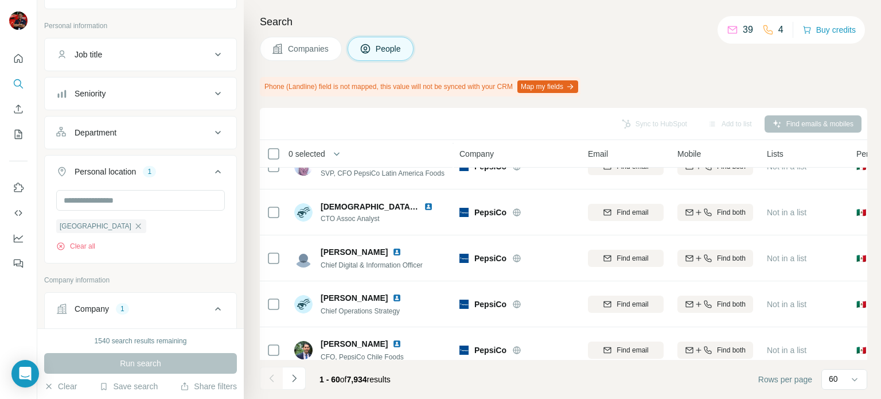
scroll to position [53, 0]
click at [211, 135] on icon at bounding box center [218, 134] width 14 height 14
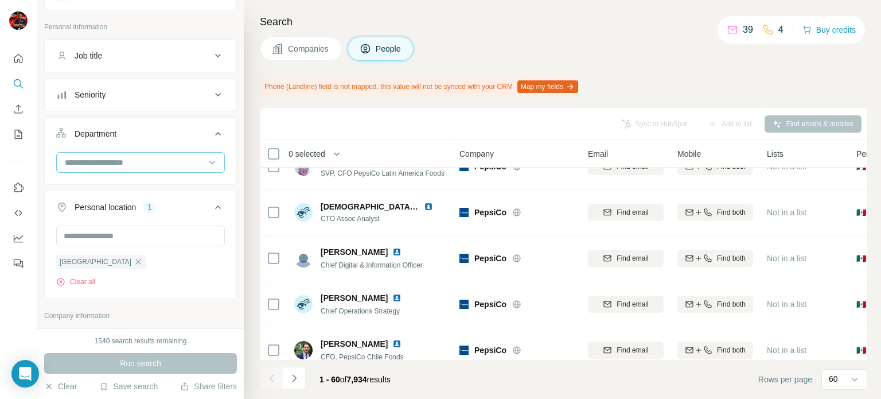
click at [190, 160] on input at bounding box center [135, 162] width 142 height 13
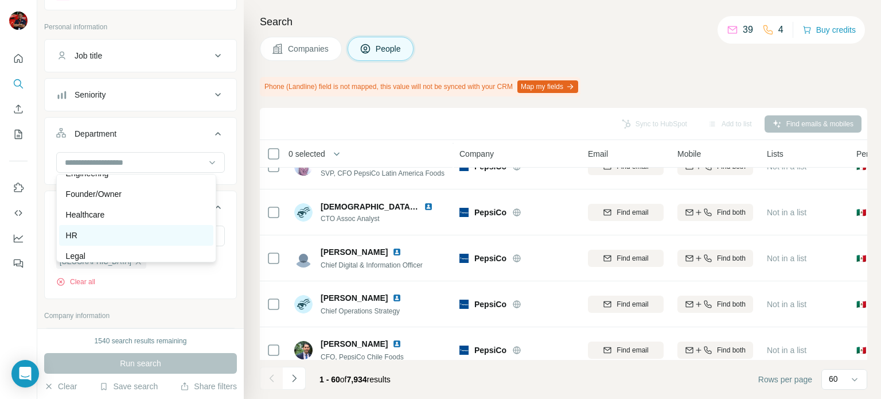
click at [123, 229] on div "HR" at bounding box center [136, 234] width 140 height 11
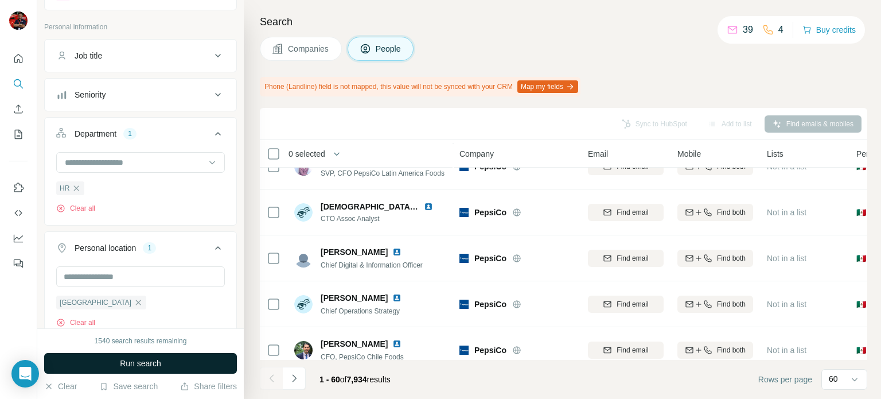
click at [132, 365] on span "Run search" at bounding box center [140, 362] width 41 height 11
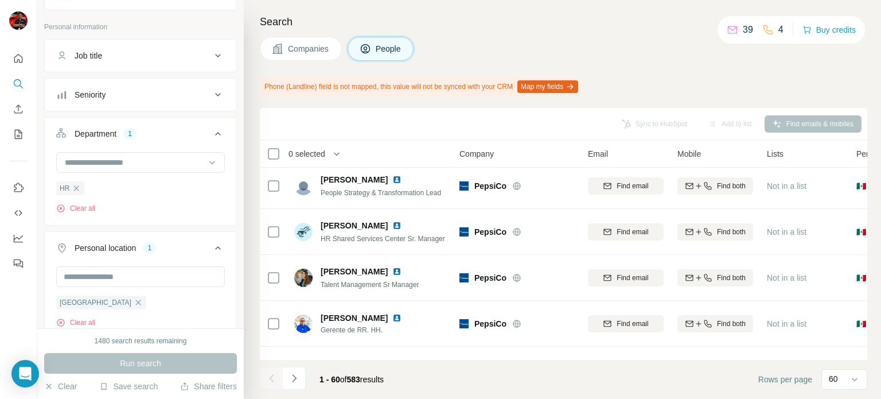
scroll to position [2566, 0]
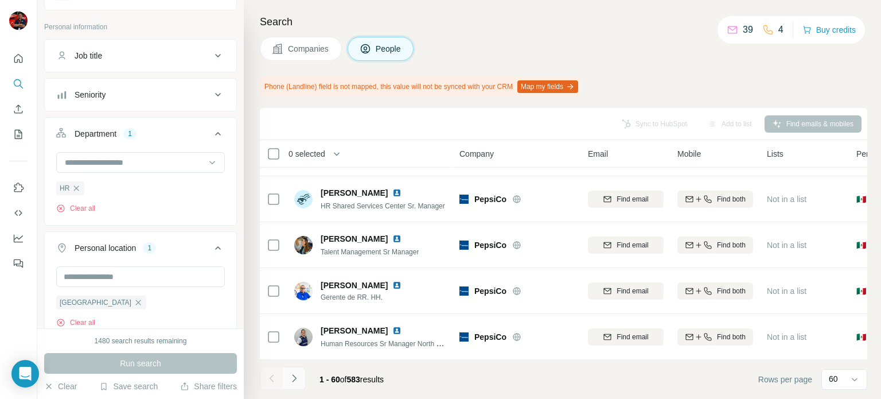
click at [299, 376] on button "Navigate to next page" at bounding box center [294, 377] width 23 height 23
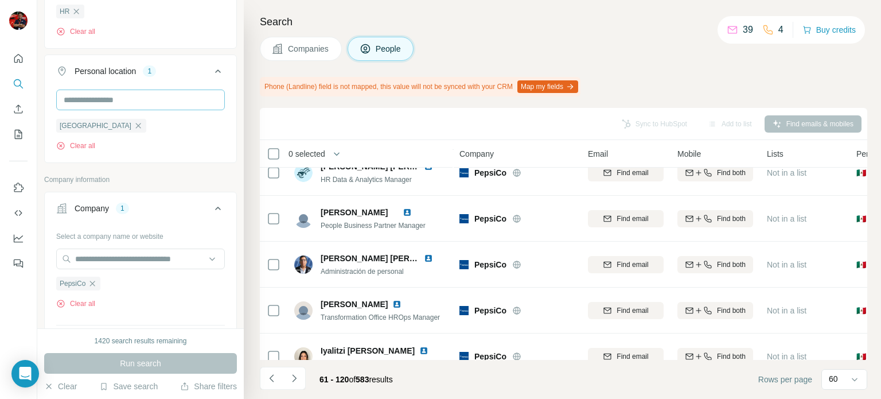
scroll to position [228, 0]
click at [111, 266] on input "text" at bounding box center [140, 259] width 169 height 21
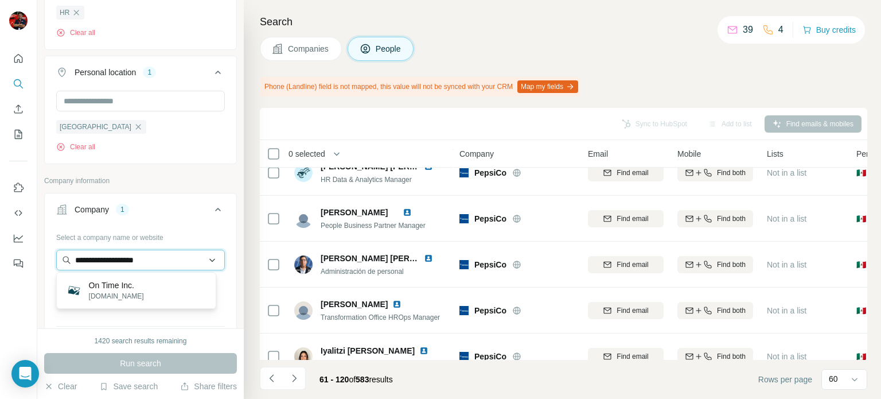
type input "**********"
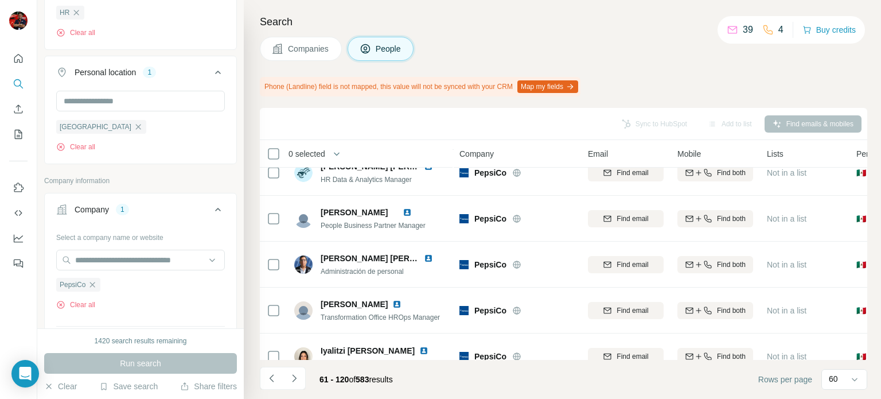
click at [326, 51] on span "Companies" at bounding box center [309, 48] width 42 height 11
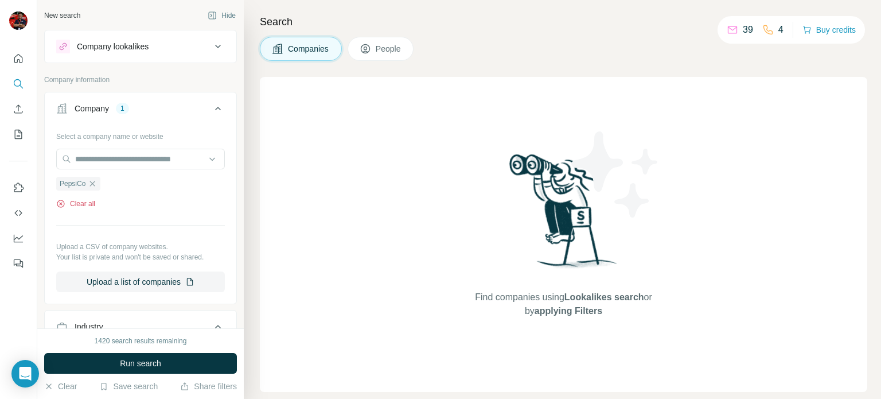
click at [84, 204] on button "Clear all" at bounding box center [75, 203] width 39 height 10
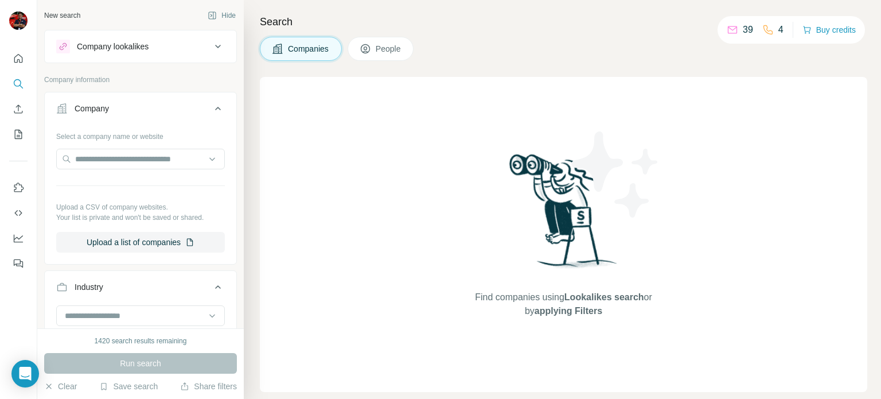
click at [214, 48] on icon at bounding box center [218, 47] width 14 height 14
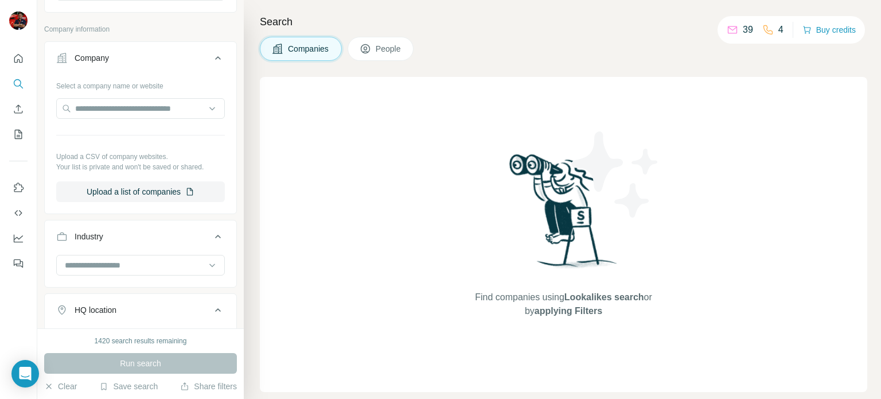
scroll to position [140, 0]
click at [140, 101] on input "text" at bounding box center [140, 107] width 169 height 21
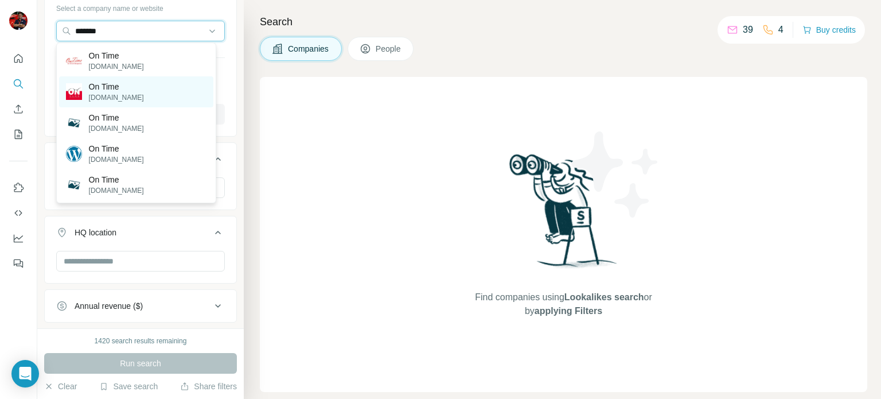
scroll to position [218, 0]
click at [128, 25] on input "*******" at bounding box center [140, 30] width 169 height 21
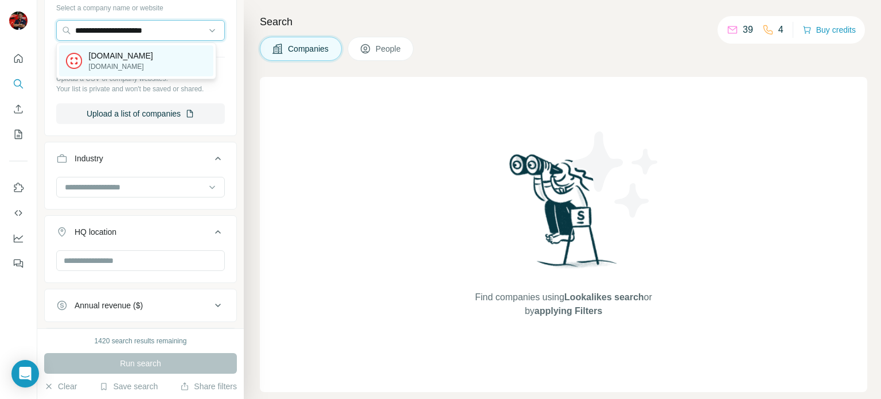
type input "**********"
click at [153, 67] on p "[DOMAIN_NAME]" at bounding box center [121, 66] width 64 height 10
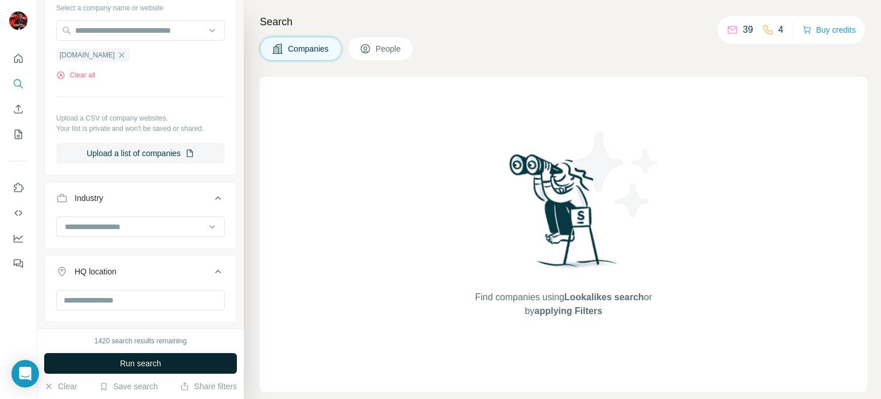
click at [165, 360] on button "Run search" at bounding box center [140, 363] width 193 height 21
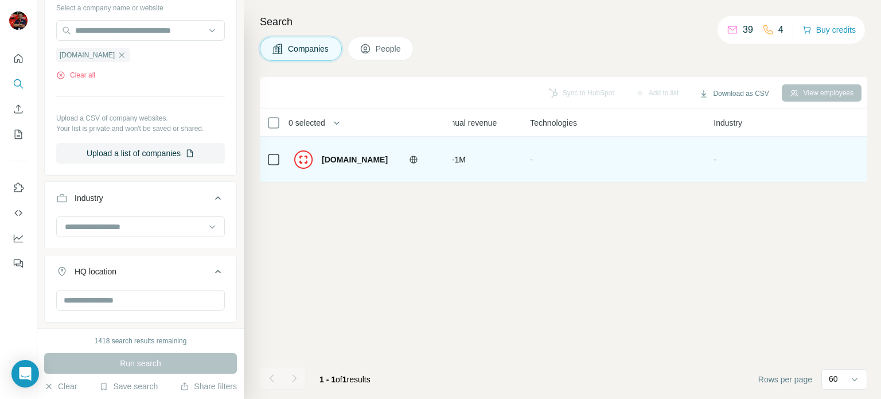
scroll to position [0, 732]
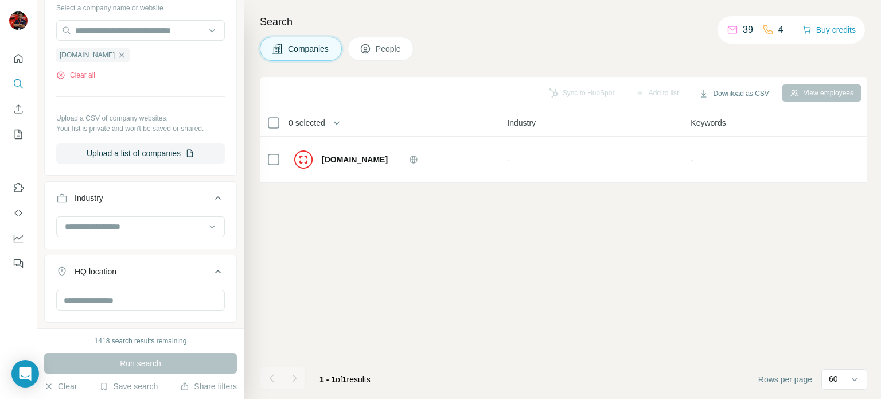
click at [387, 49] on span "People" at bounding box center [389, 48] width 26 height 11
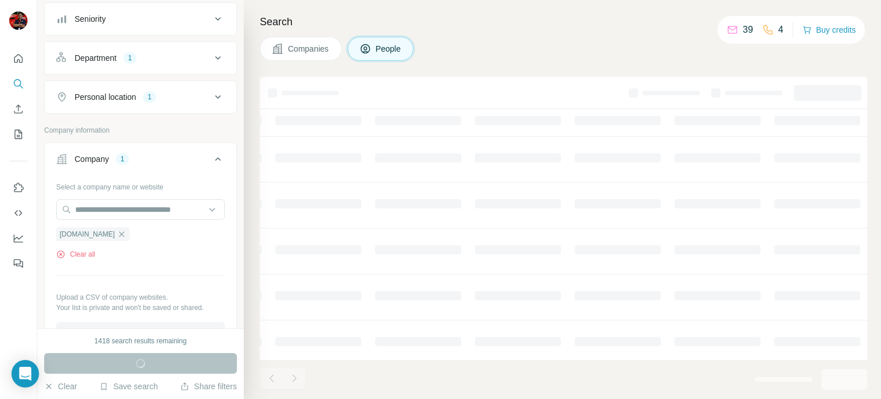
scroll to position [396, 0]
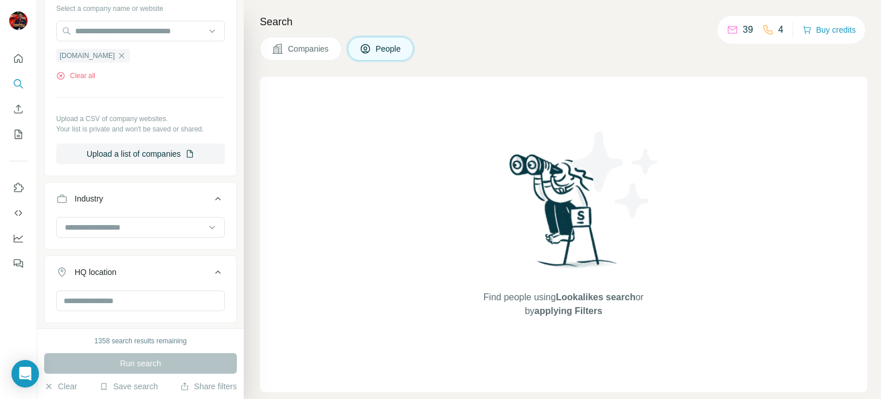
click at [321, 44] on span "Companies" at bounding box center [309, 48] width 42 height 11
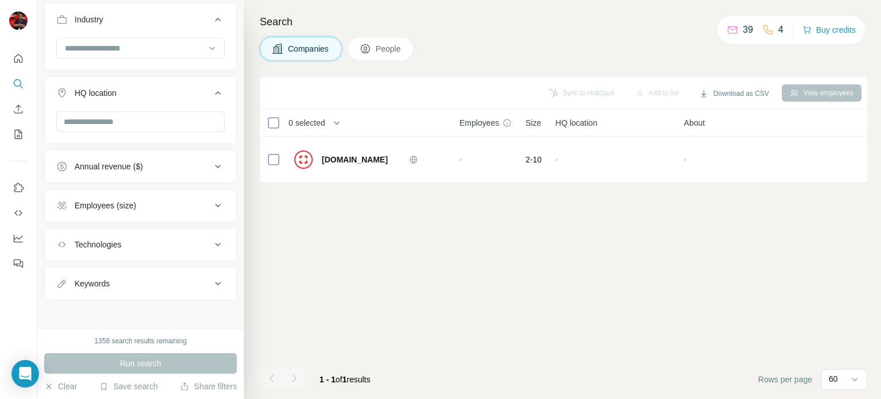
scroll to position [218, 0]
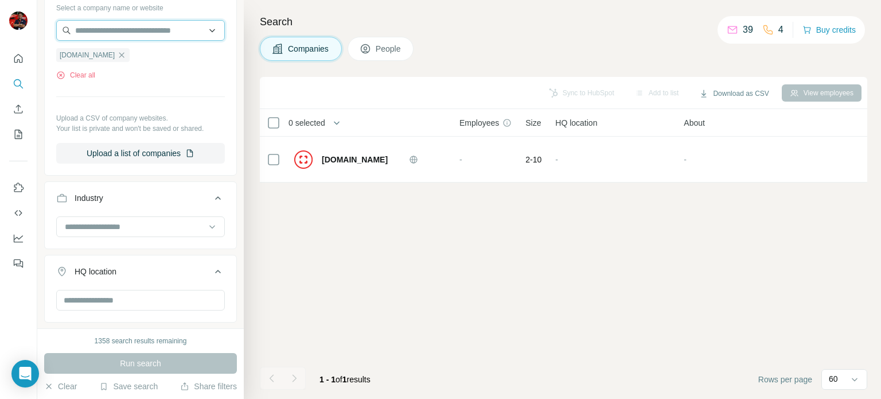
click at [177, 27] on input "text" at bounding box center [140, 30] width 169 height 21
click at [124, 30] on input "**********" at bounding box center [140, 30] width 169 height 21
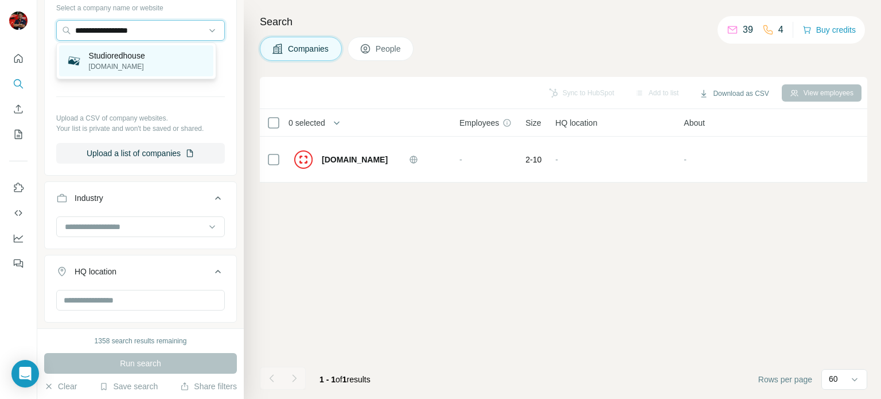
type input "**********"
click at [136, 54] on p "Studioredhouse" at bounding box center [117, 55] width 56 height 11
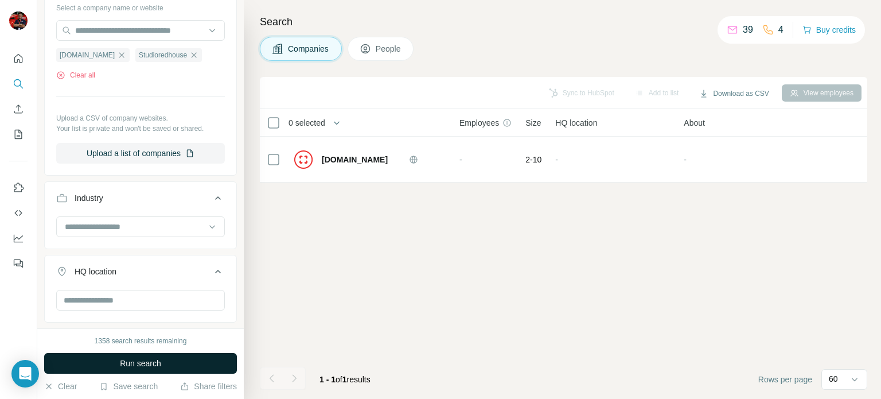
click at [165, 360] on button "Run search" at bounding box center [140, 363] width 193 height 21
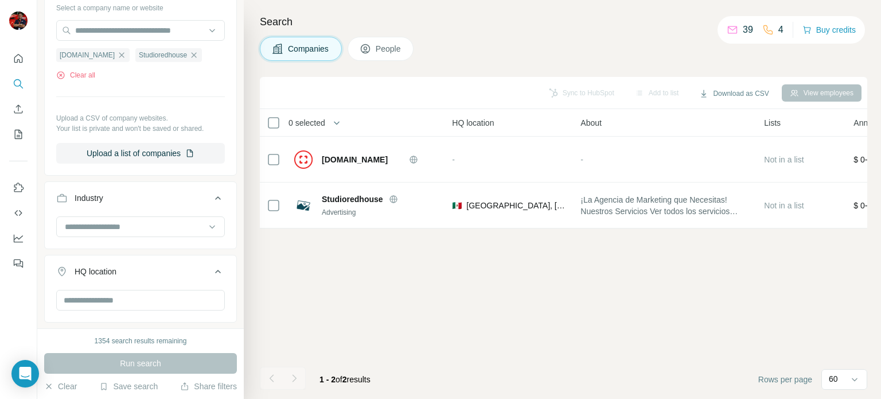
scroll to position [0, 101]
click at [778, 30] on p "4" at bounding box center [780, 30] width 5 height 14
drag, startPoint x: 726, startPoint y: 30, endPoint x: 742, endPoint y: 29, distance: 16.1
click at [742, 29] on div "39" at bounding box center [740, 30] width 26 height 14
click at [743, 29] on p "39" at bounding box center [748, 30] width 10 height 14
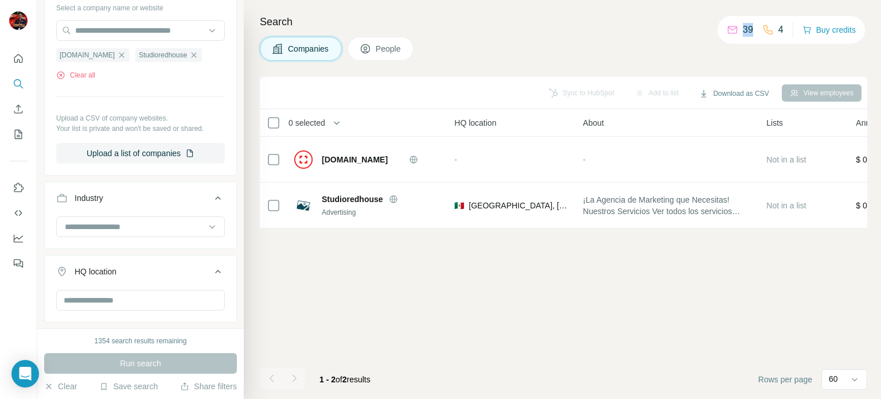
click at [743, 29] on p "39" at bounding box center [748, 30] width 10 height 14
click at [18, 194] on button "Use Surfe on LinkedIn" at bounding box center [18, 187] width 18 height 21
